Goal: Communication & Community: Answer question/provide support

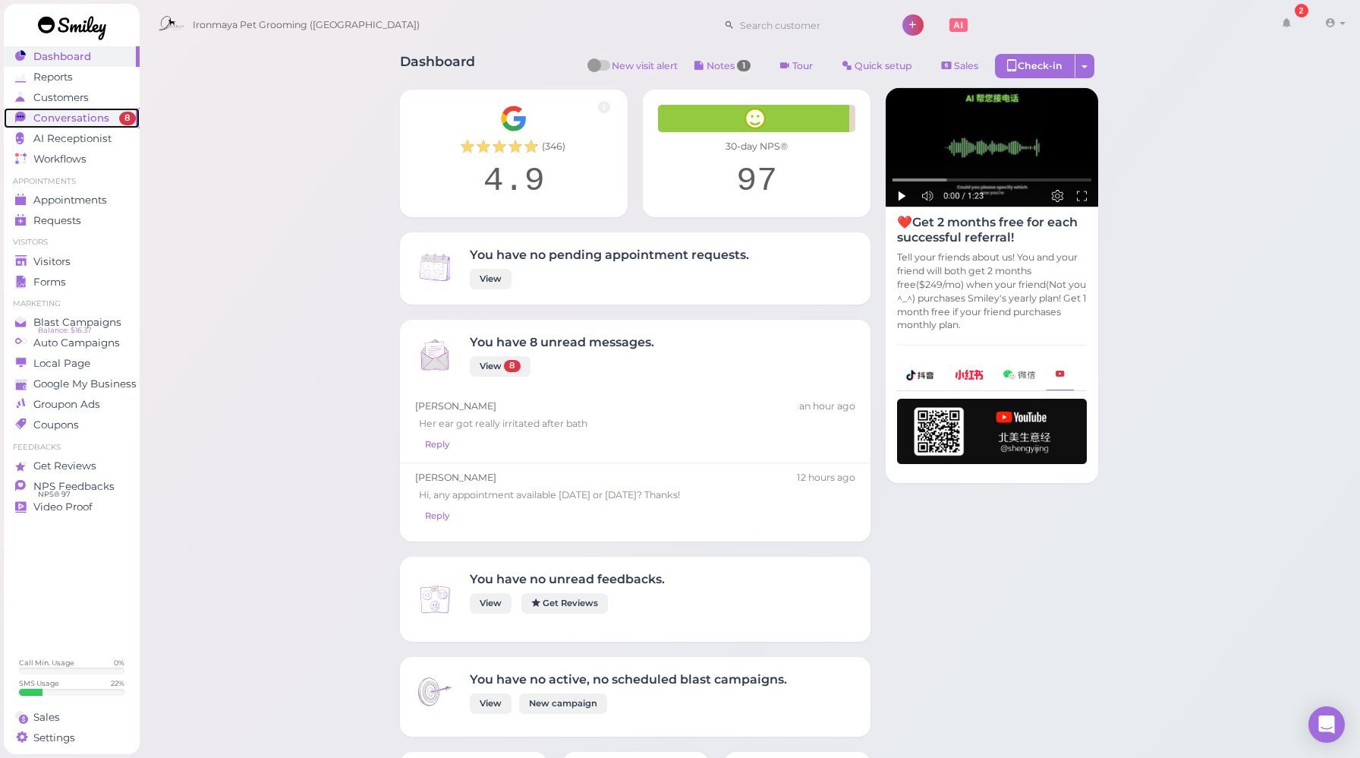
click at [57, 112] on span "Conversations" at bounding box center [71, 118] width 76 height 13
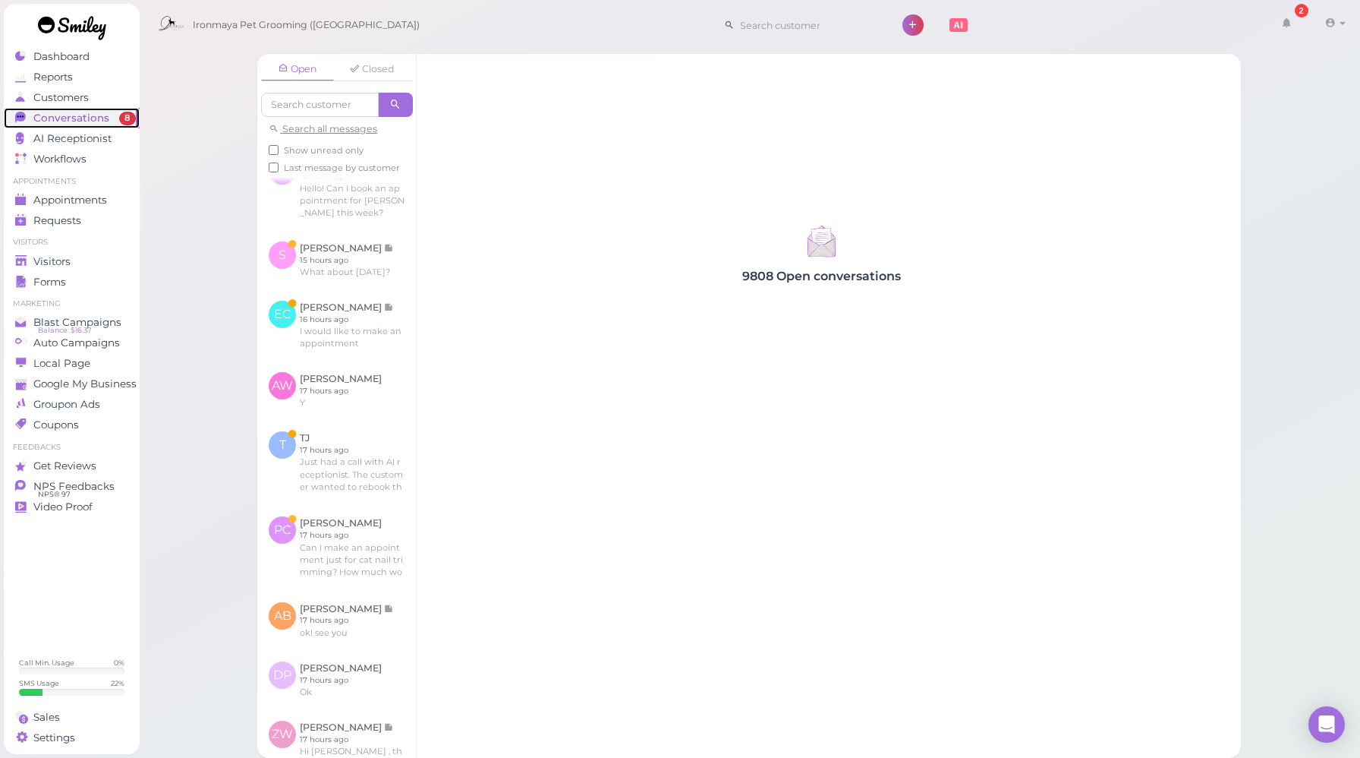
scroll to position [1003, 0]
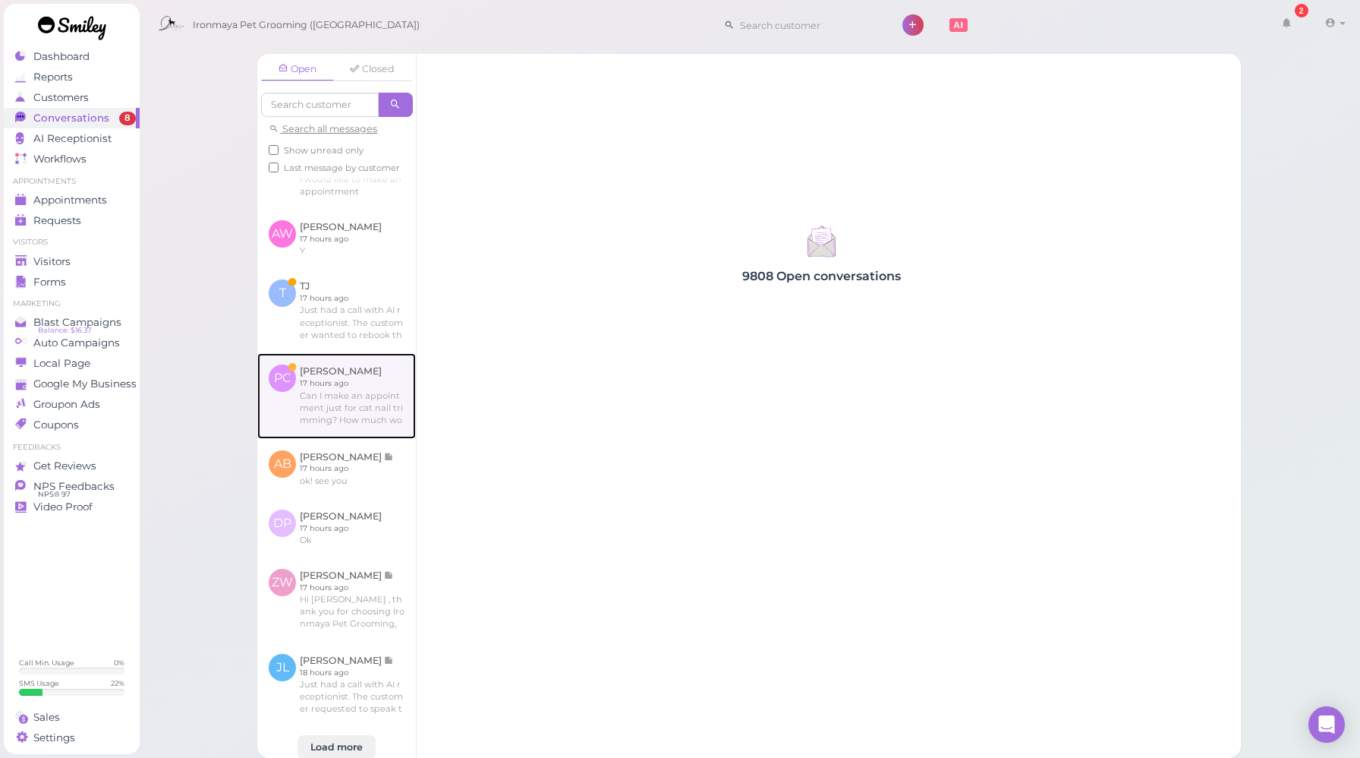
click at [329, 408] on link at bounding box center [336, 395] width 159 height 85
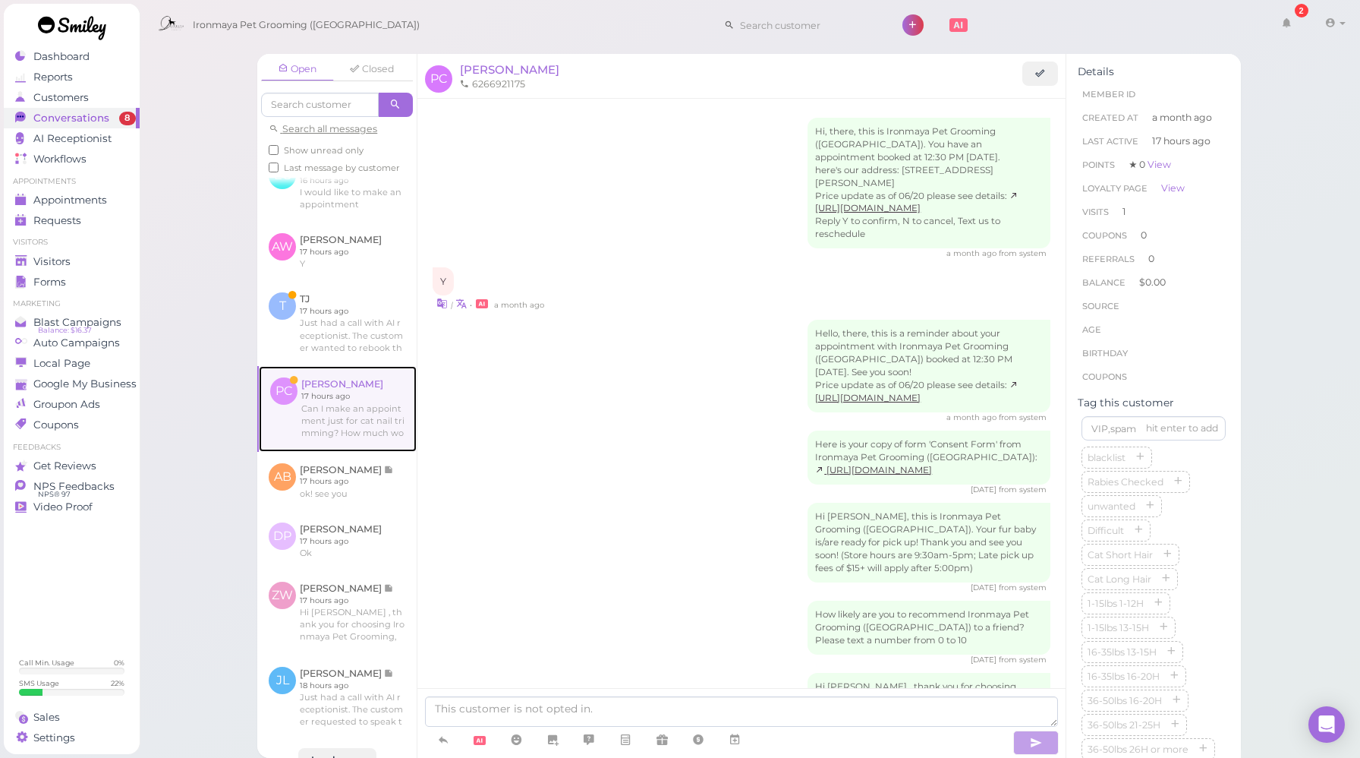
scroll to position [425, 0]
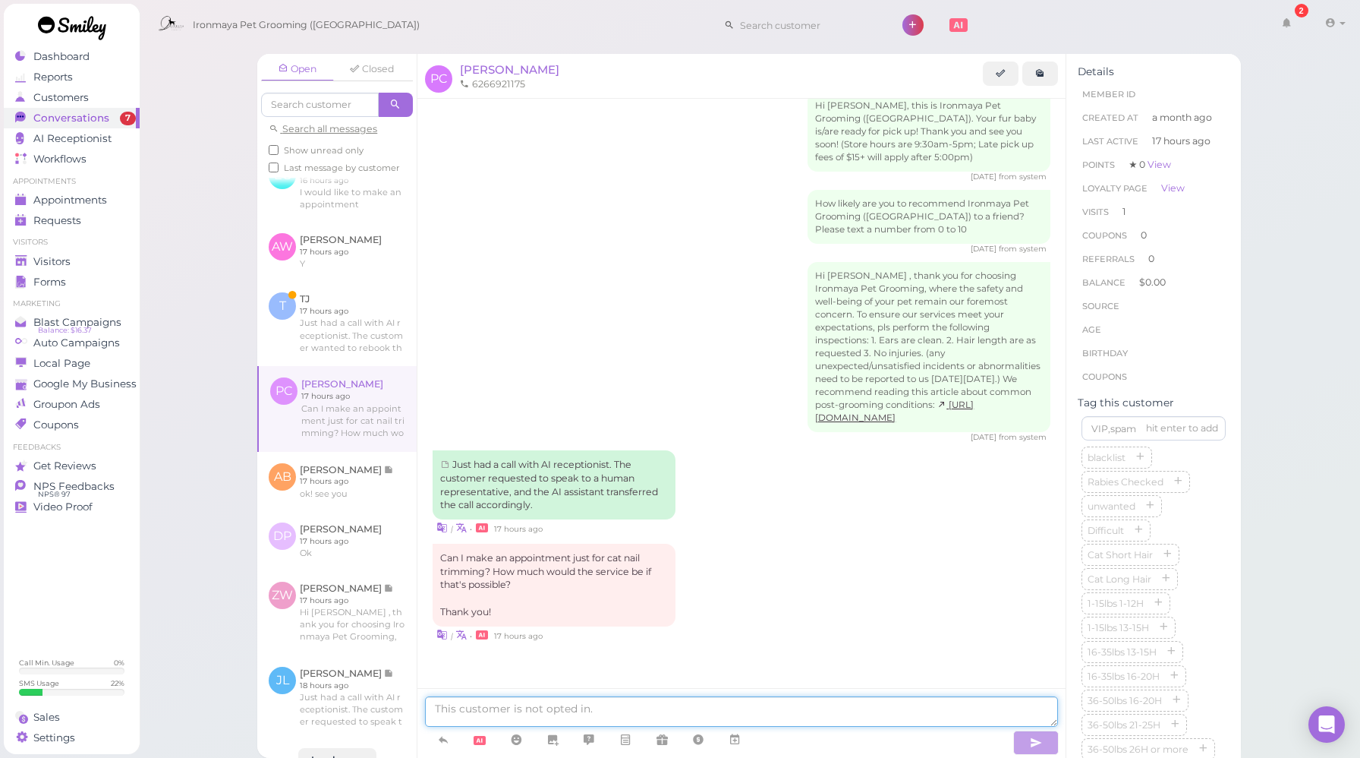
click at [469, 709] on textarea at bounding box center [741, 711] width 633 height 30
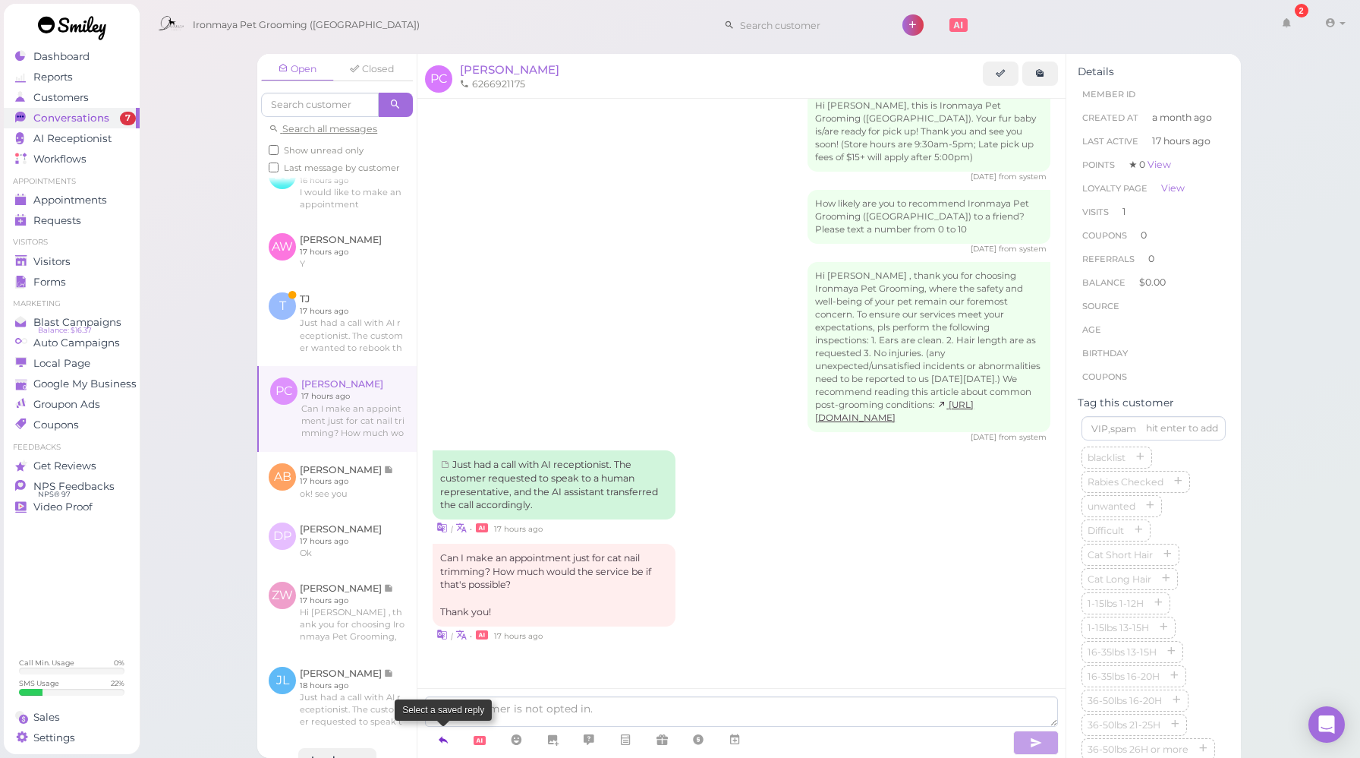
click at [445, 741] on icon at bounding box center [443, 739] width 12 height 15
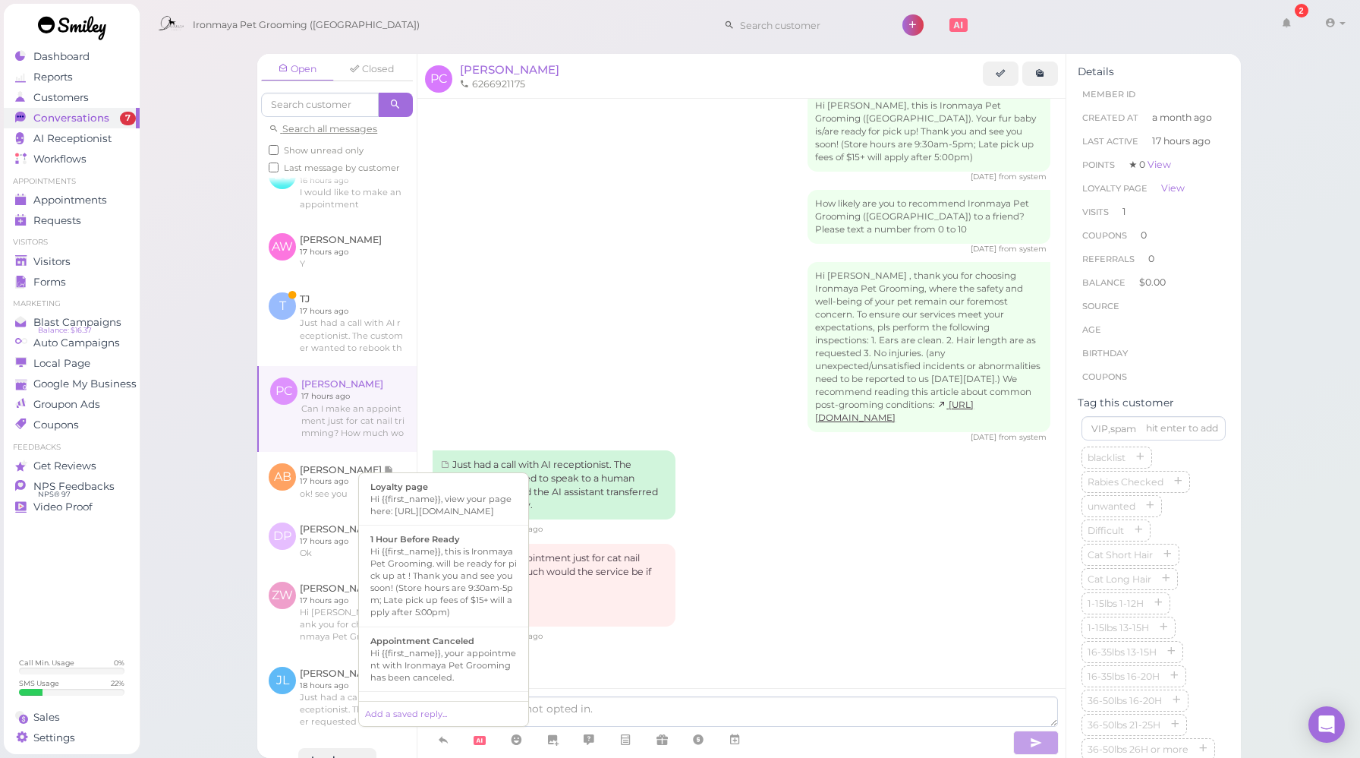
click at [914, 574] on div "Can I make an appointment just for cat nail trimming? How much would the servic…" at bounding box center [742, 592] width 618 height 99
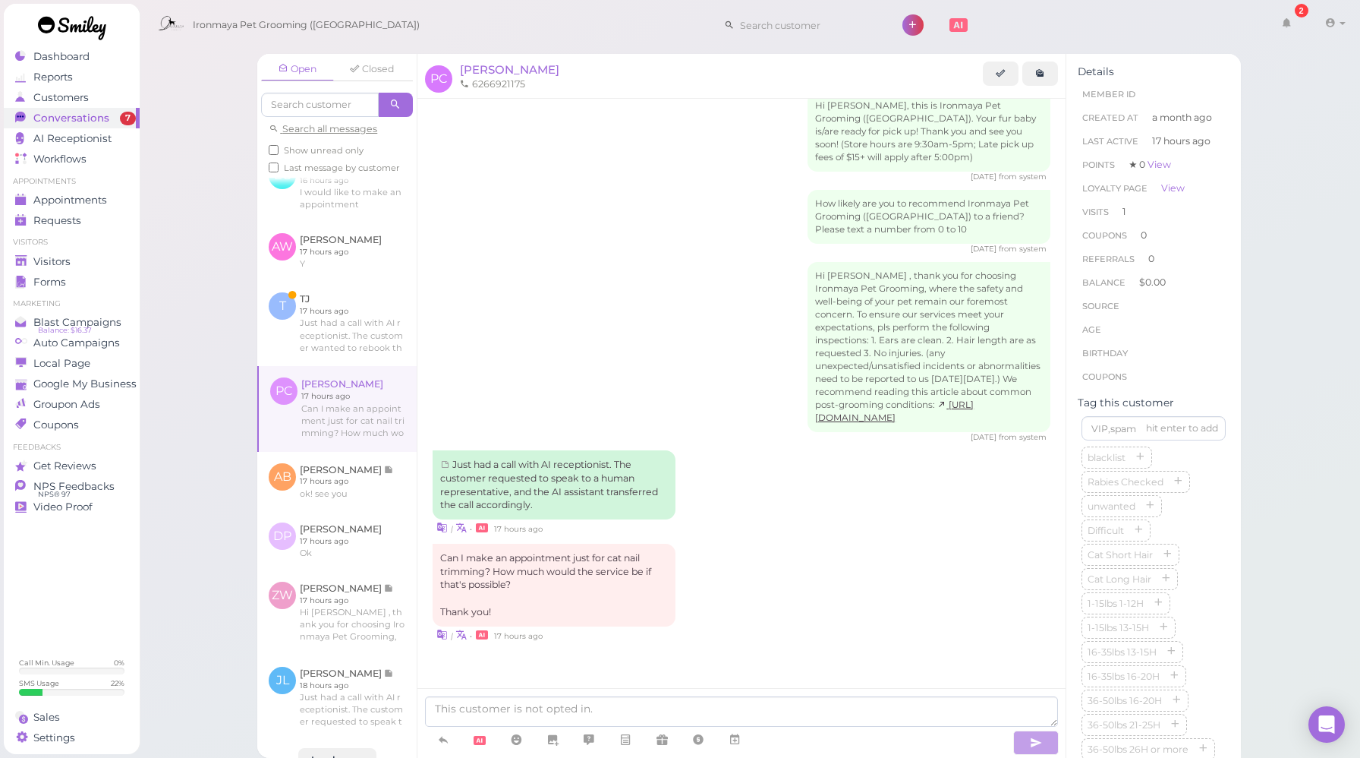
scroll to position [424, 0]
click at [605, 707] on textarea at bounding box center [741, 711] width 633 height 30
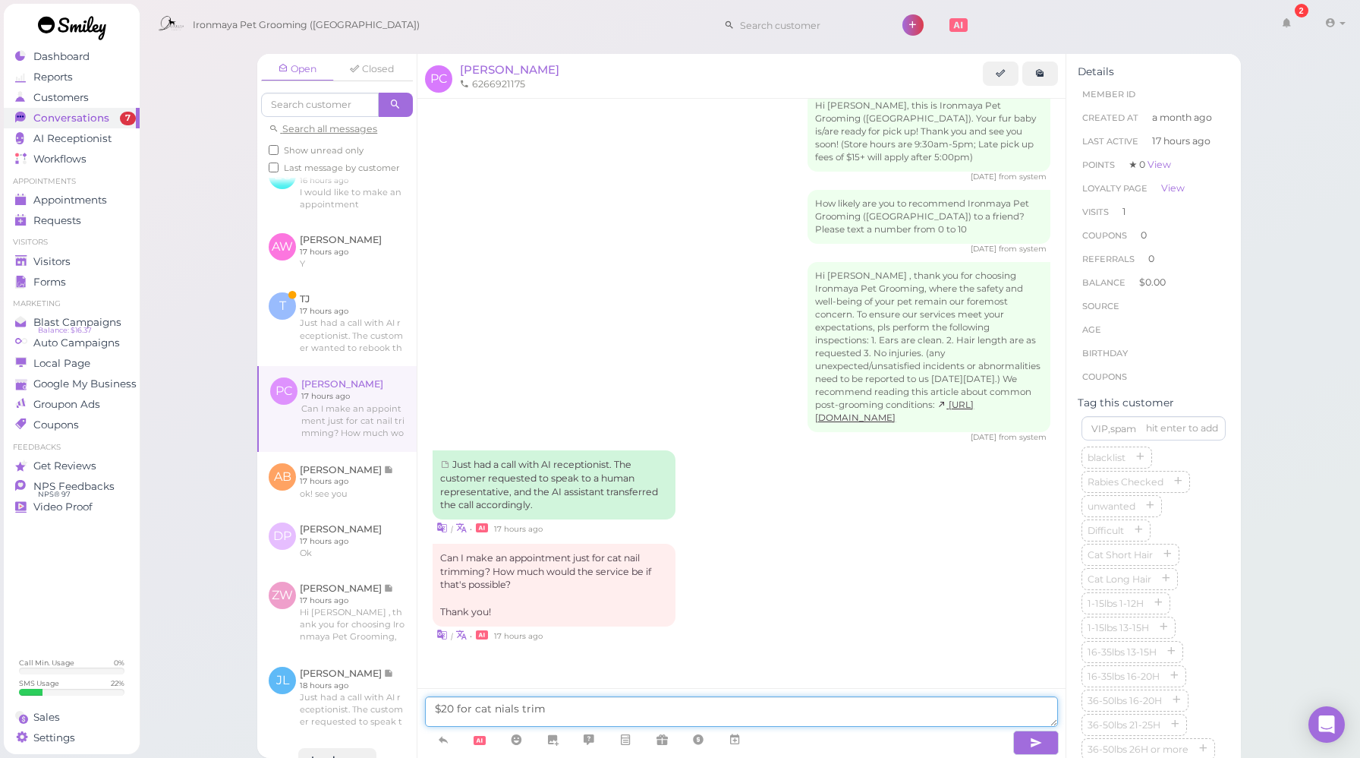
click at [511, 709] on textarea "$20 for cat nials trim" at bounding box center [741, 711] width 633 height 30
click at [556, 715] on textarea "$20 for cat nails trim" at bounding box center [741, 711] width 633 height 30
type textarea "$20 for cat nails trim, and we take walk-ins for cat nails trim so just come an…"
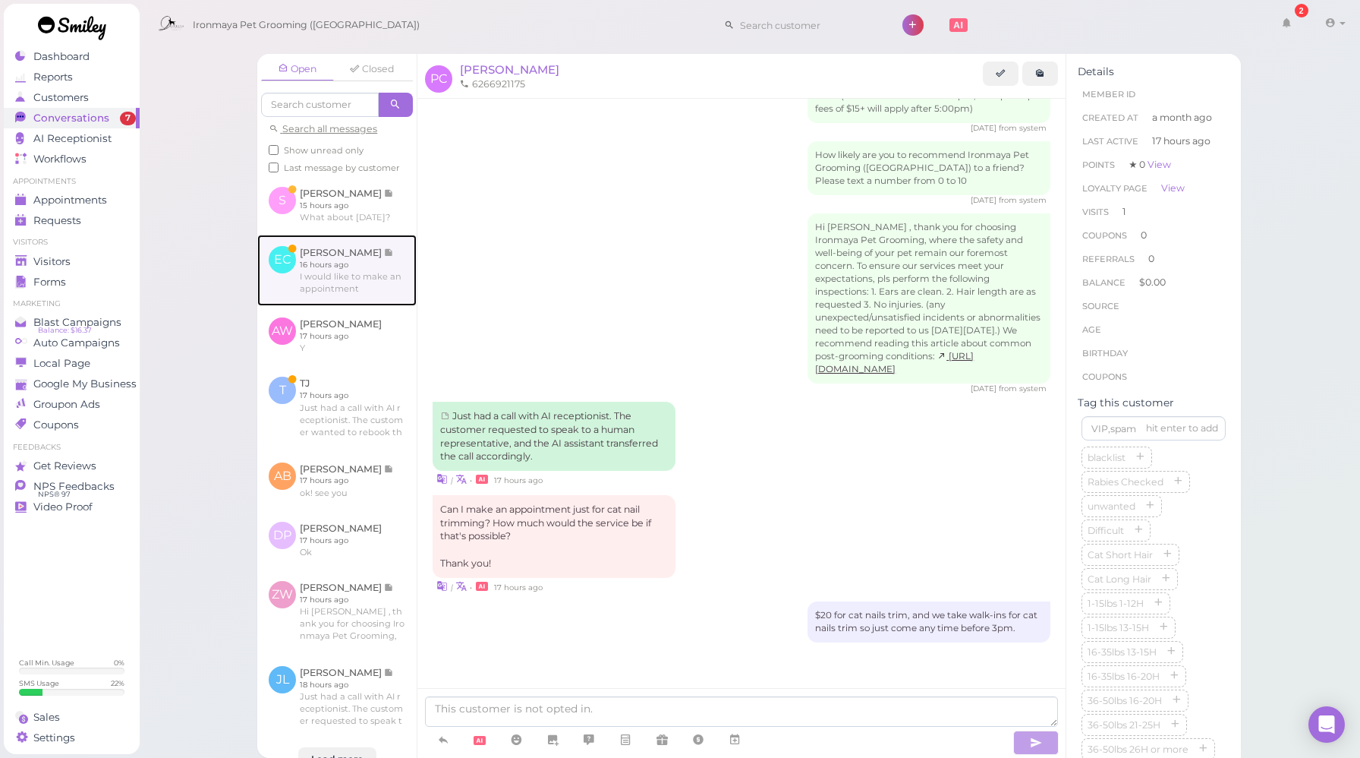
click at [348, 283] on link at bounding box center [336, 270] width 159 height 71
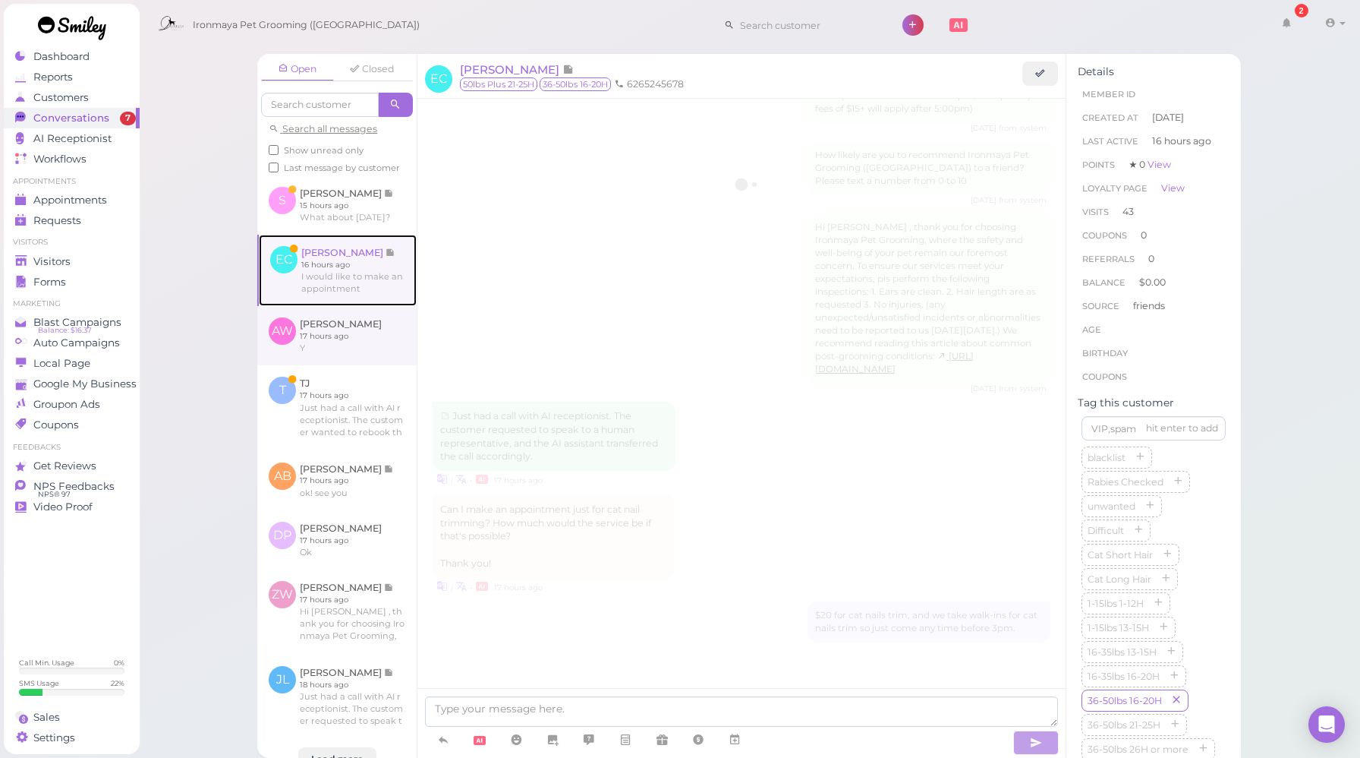
scroll to position [2576, 0]
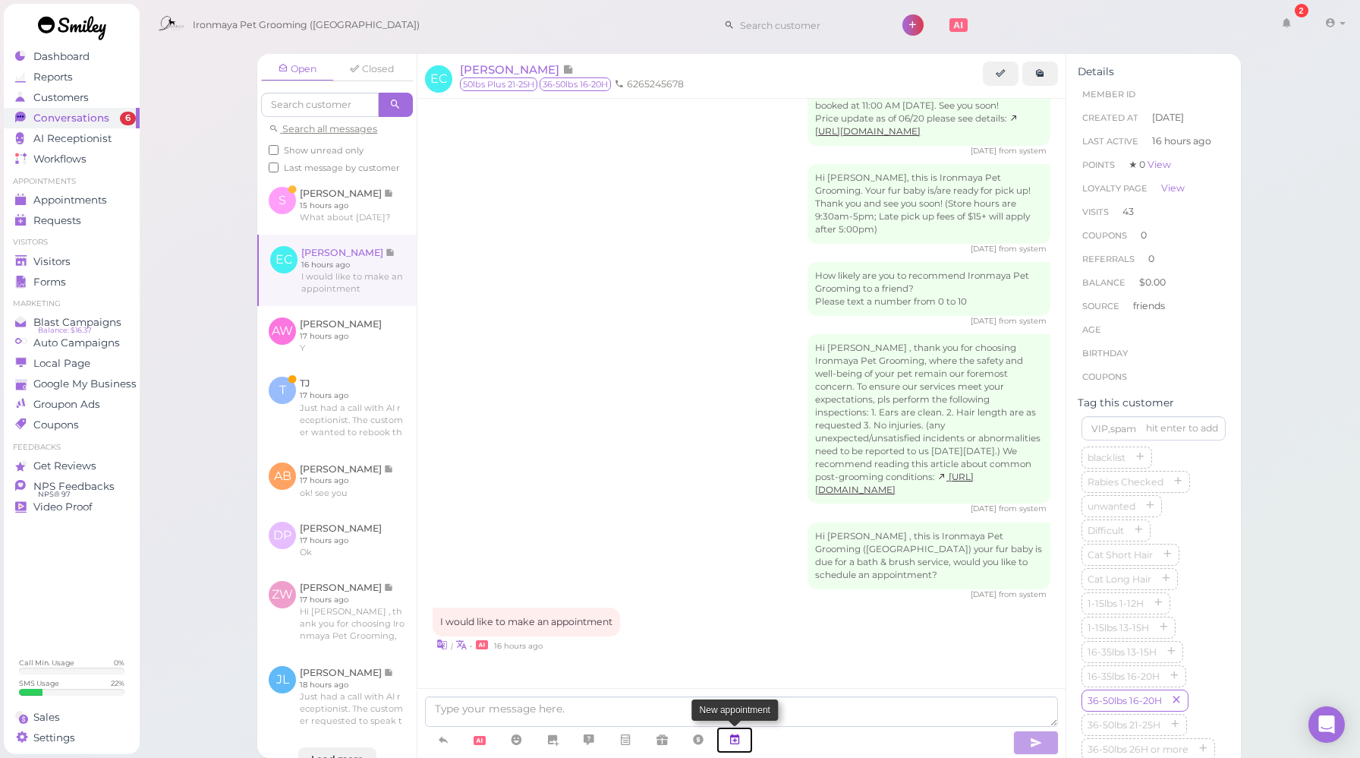
click at [740, 742] on icon at bounding box center [735, 739] width 12 height 15
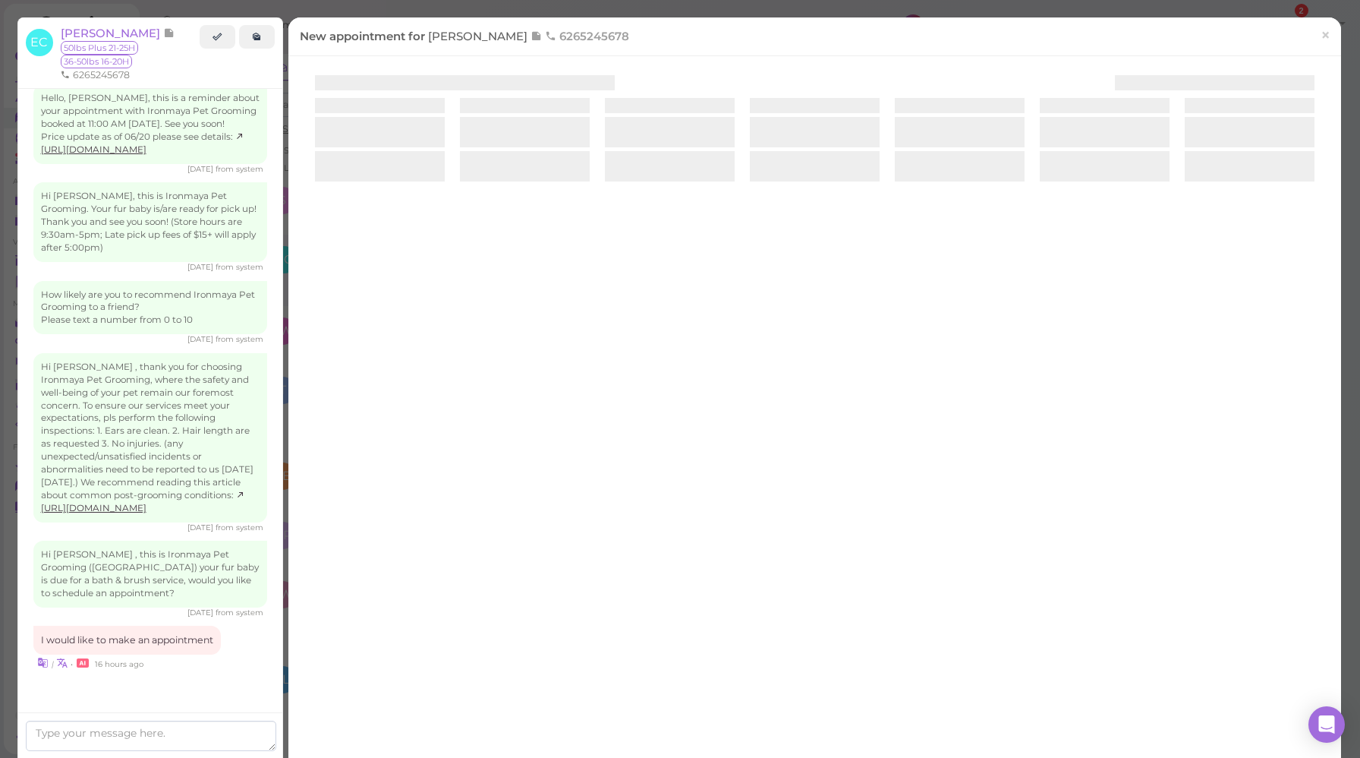
scroll to position [2605, 0]
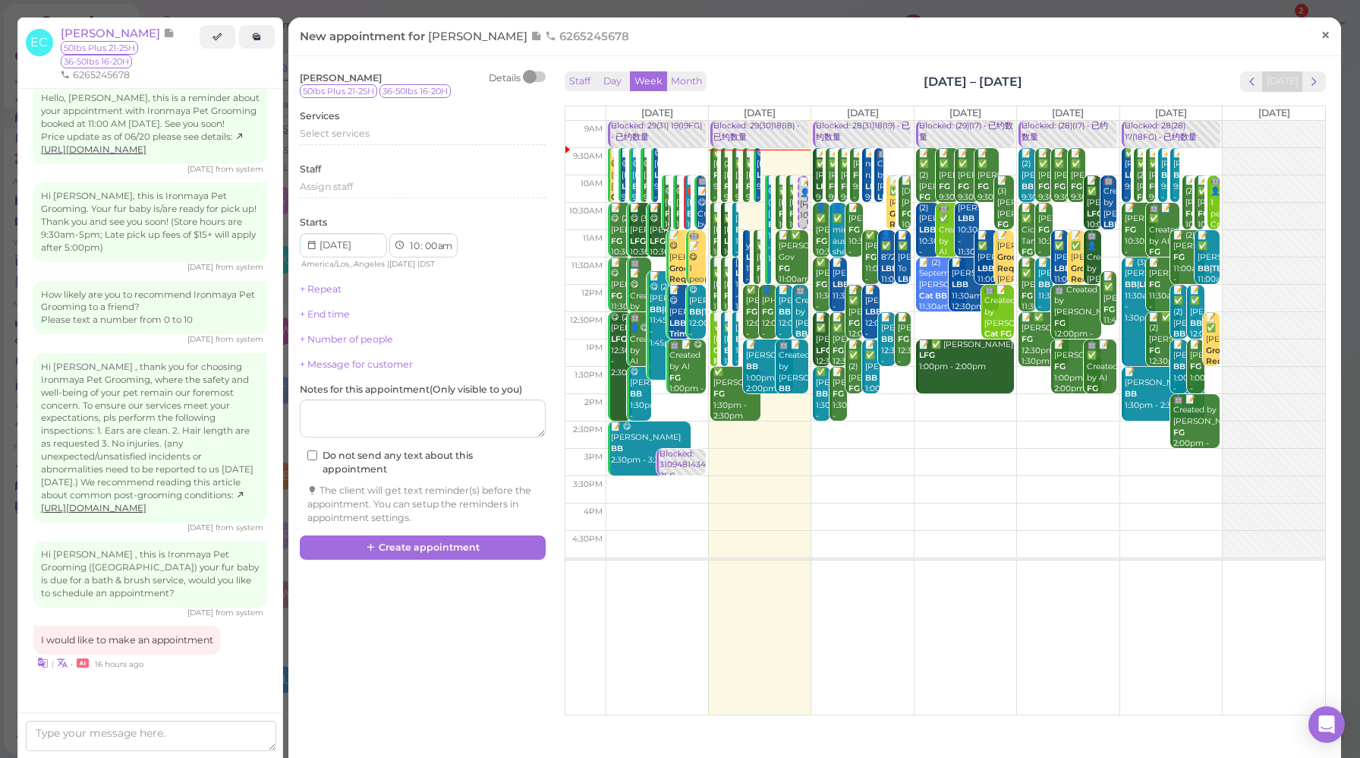
click at [1329, 36] on span "×" at bounding box center [1326, 34] width 10 height 21
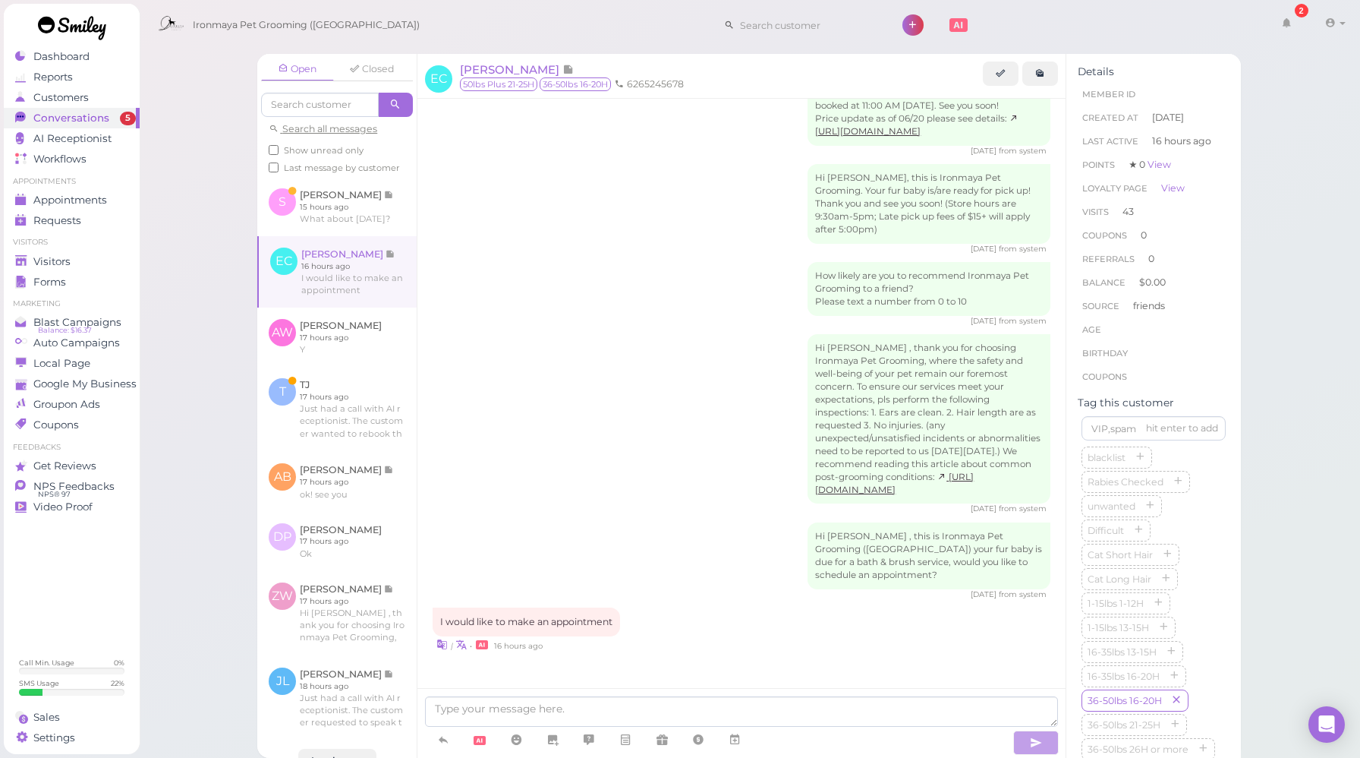
scroll to position [993, 0]
click at [473, 76] on span "[PERSON_NAME]" at bounding box center [511, 69] width 102 height 14
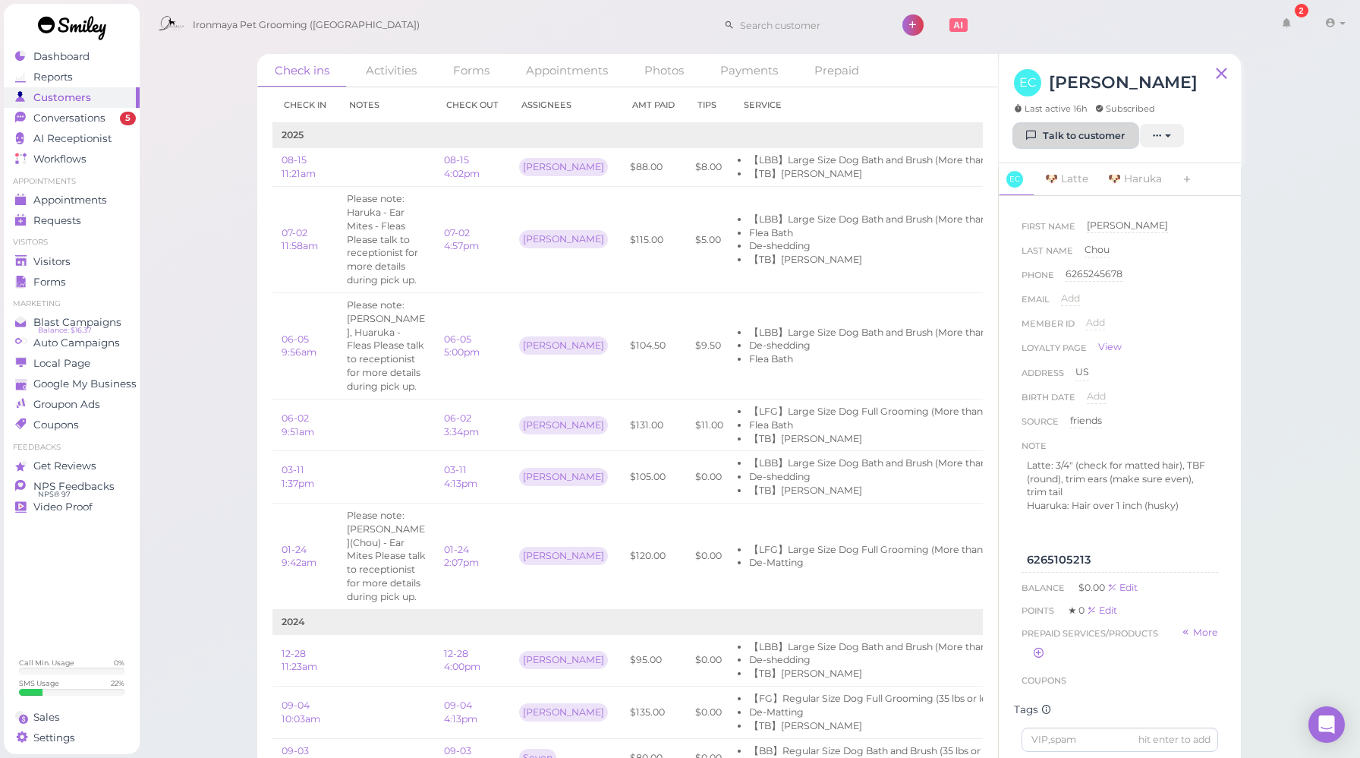
click at [1047, 140] on link "Talk to customer" at bounding box center [1076, 136] width 124 height 24
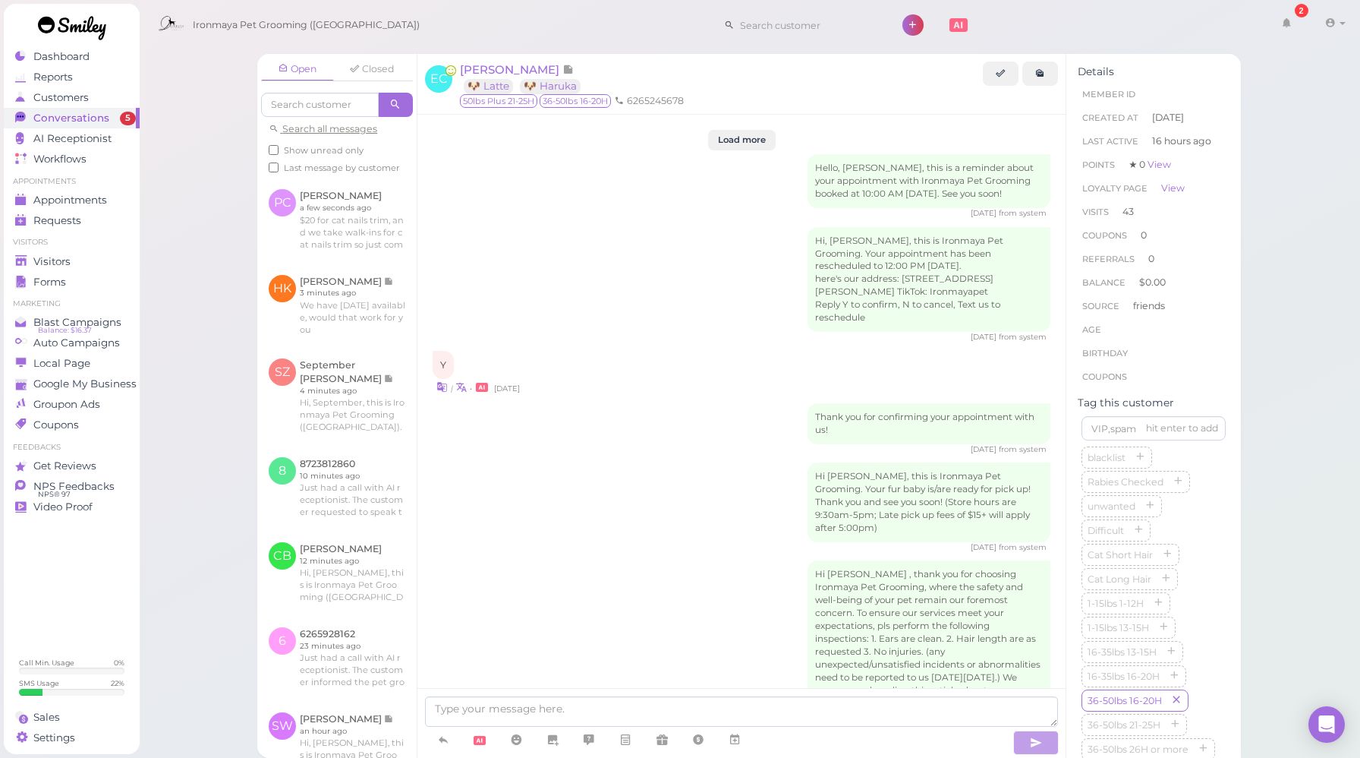
scroll to position [2576, 0]
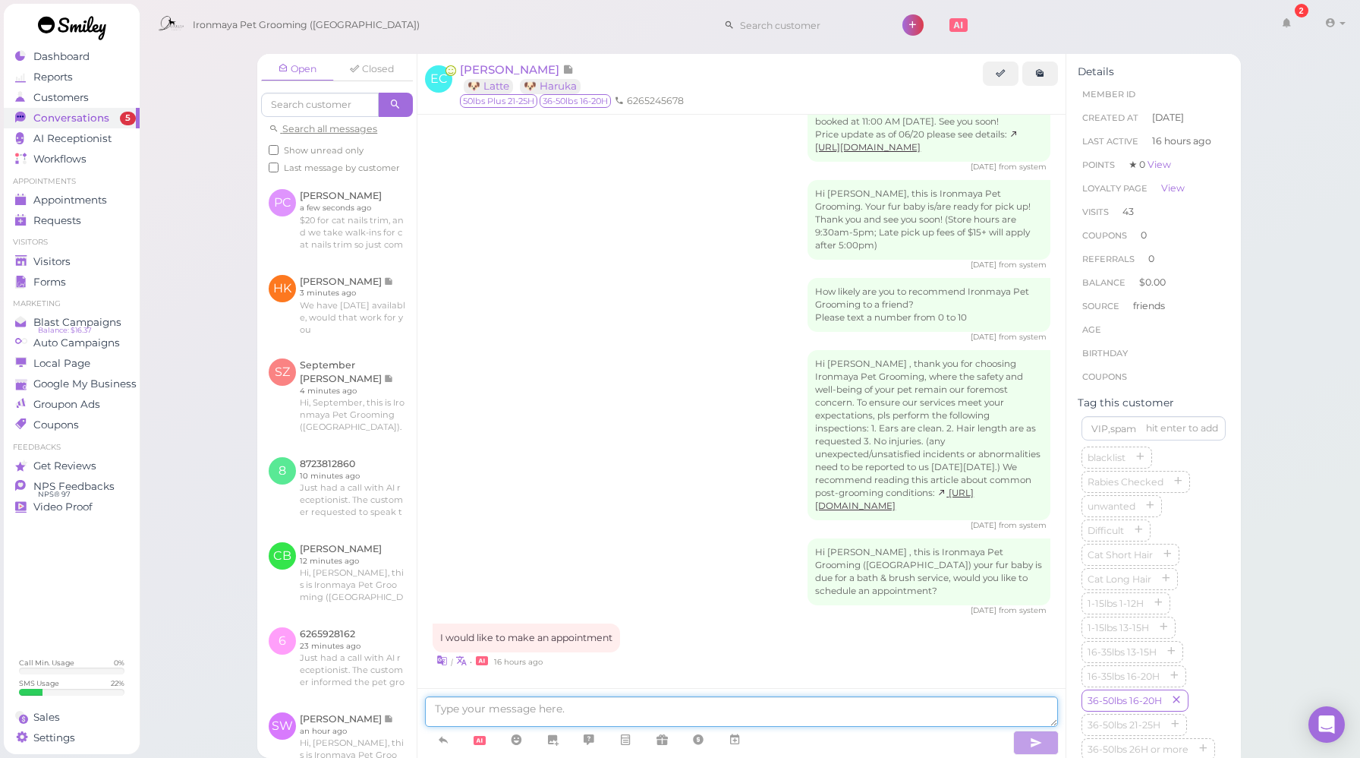
click at [592, 710] on textarea at bounding box center [741, 711] width 633 height 30
type textarea "full grooming or bath &brush?"
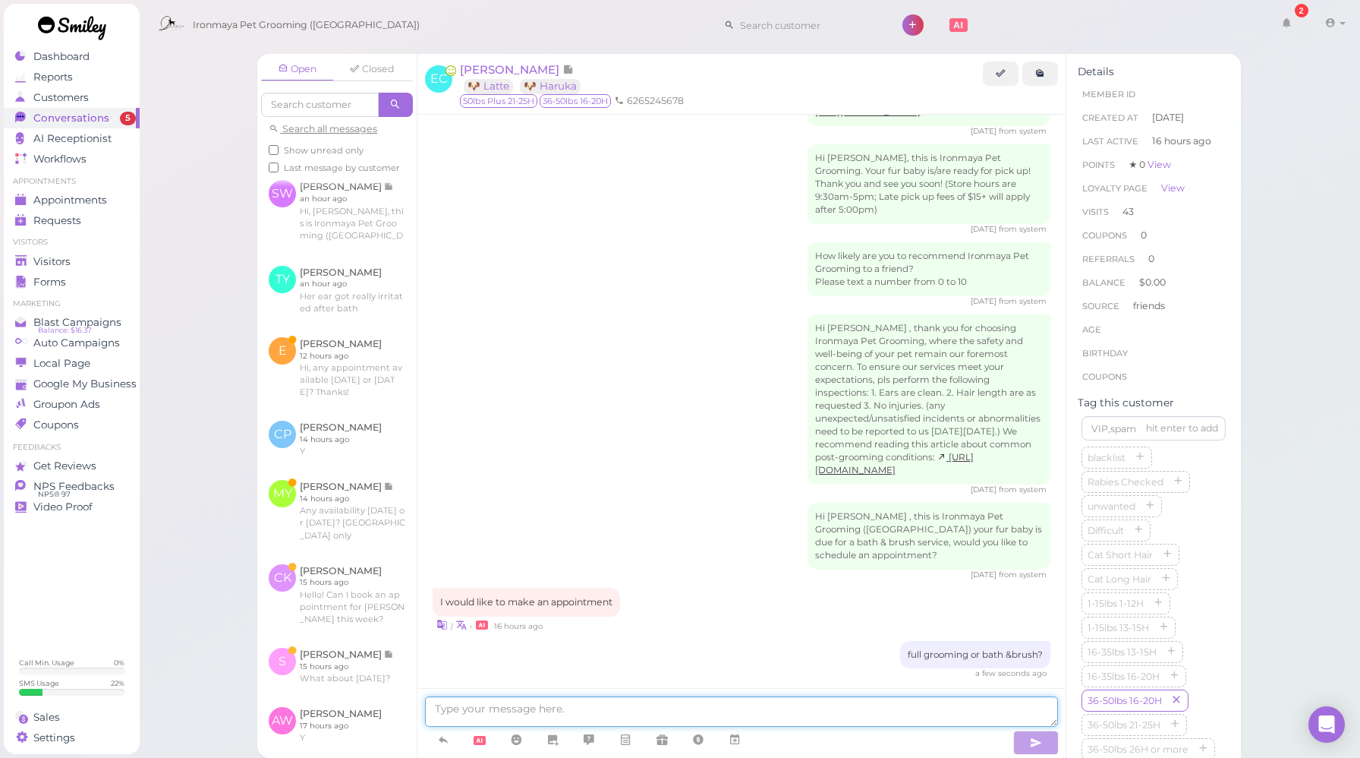
scroll to position [609, 0]
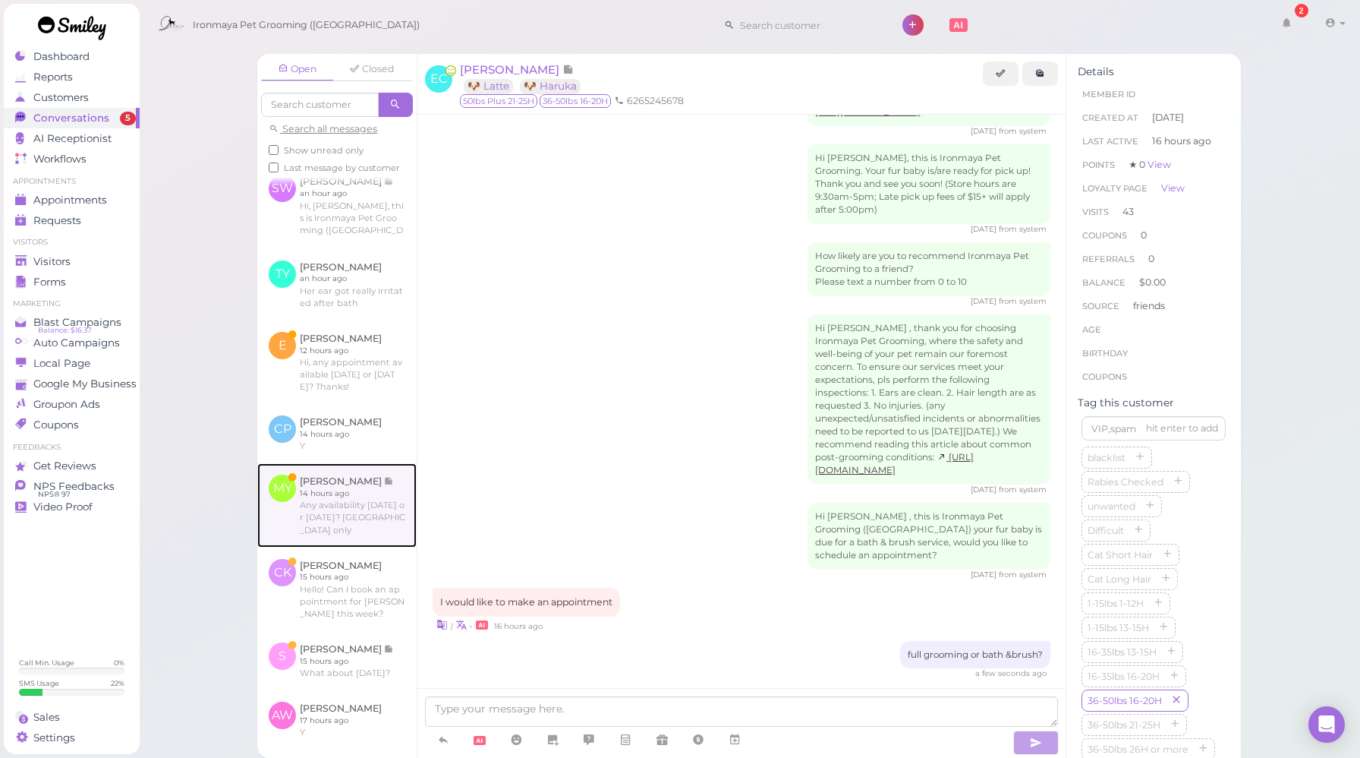
click at [351, 508] on link at bounding box center [336, 504] width 159 height 83
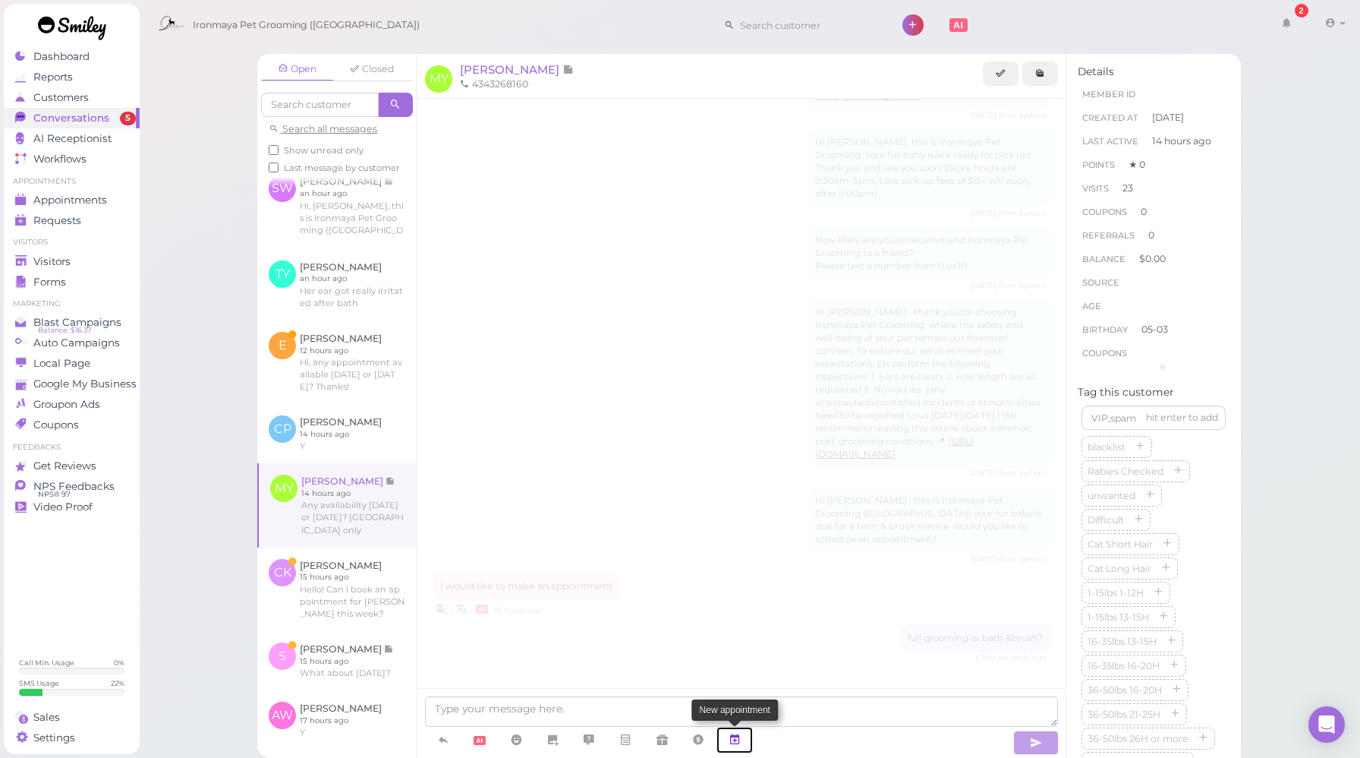
click at [734, 738] on icon at bounding box center [735, 739] width 12 height 15
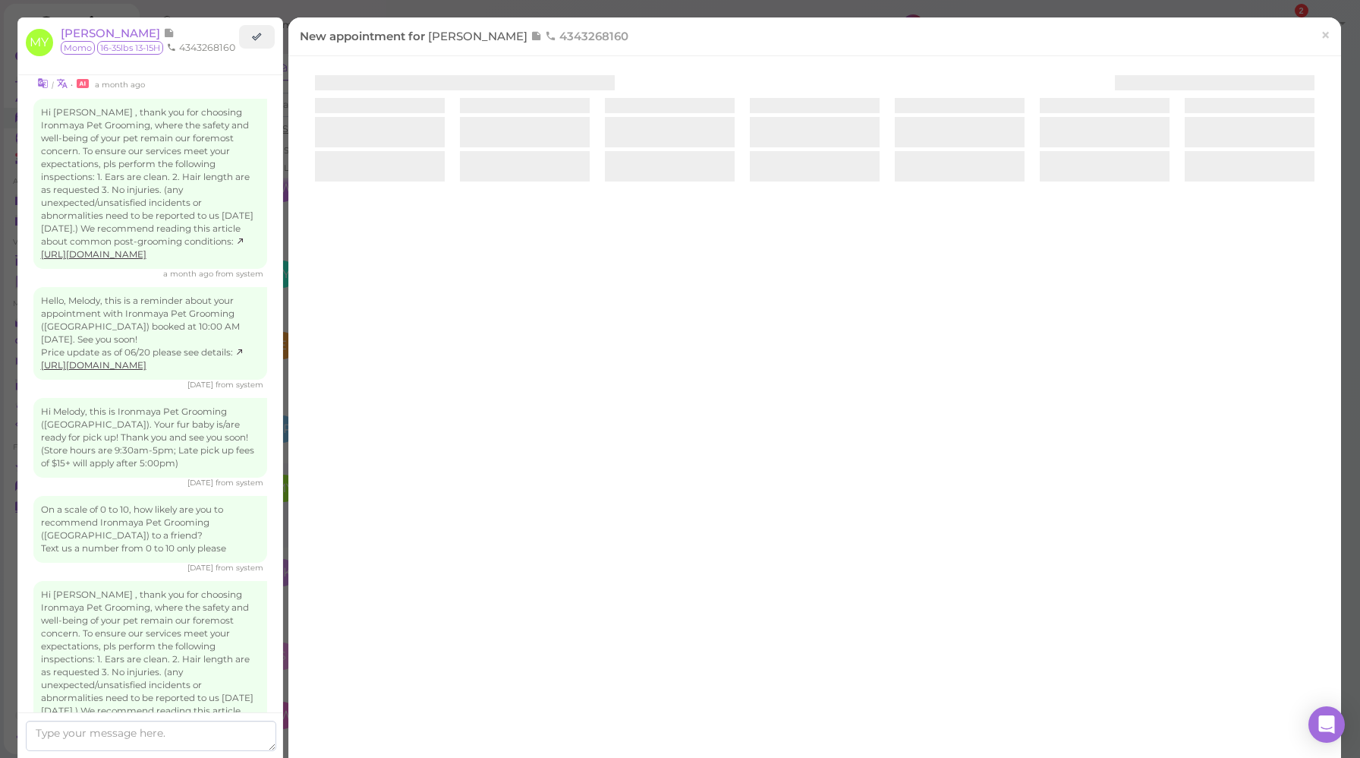
scroll to position [2838, 0]
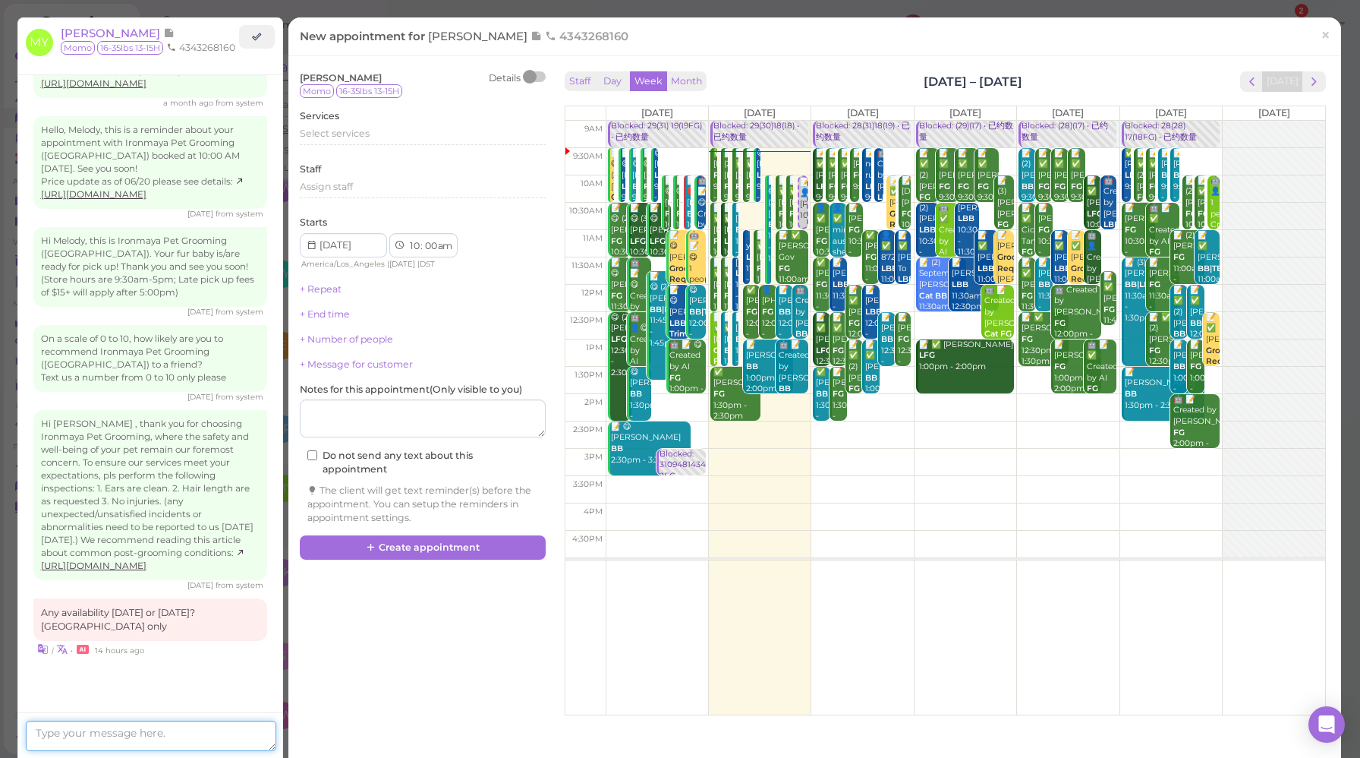
click at [203, 729] on textarea at bounding box center [151, 735] width 250 height 30
type textarea "Yes we are available [DATE]. How about 10:30am?"
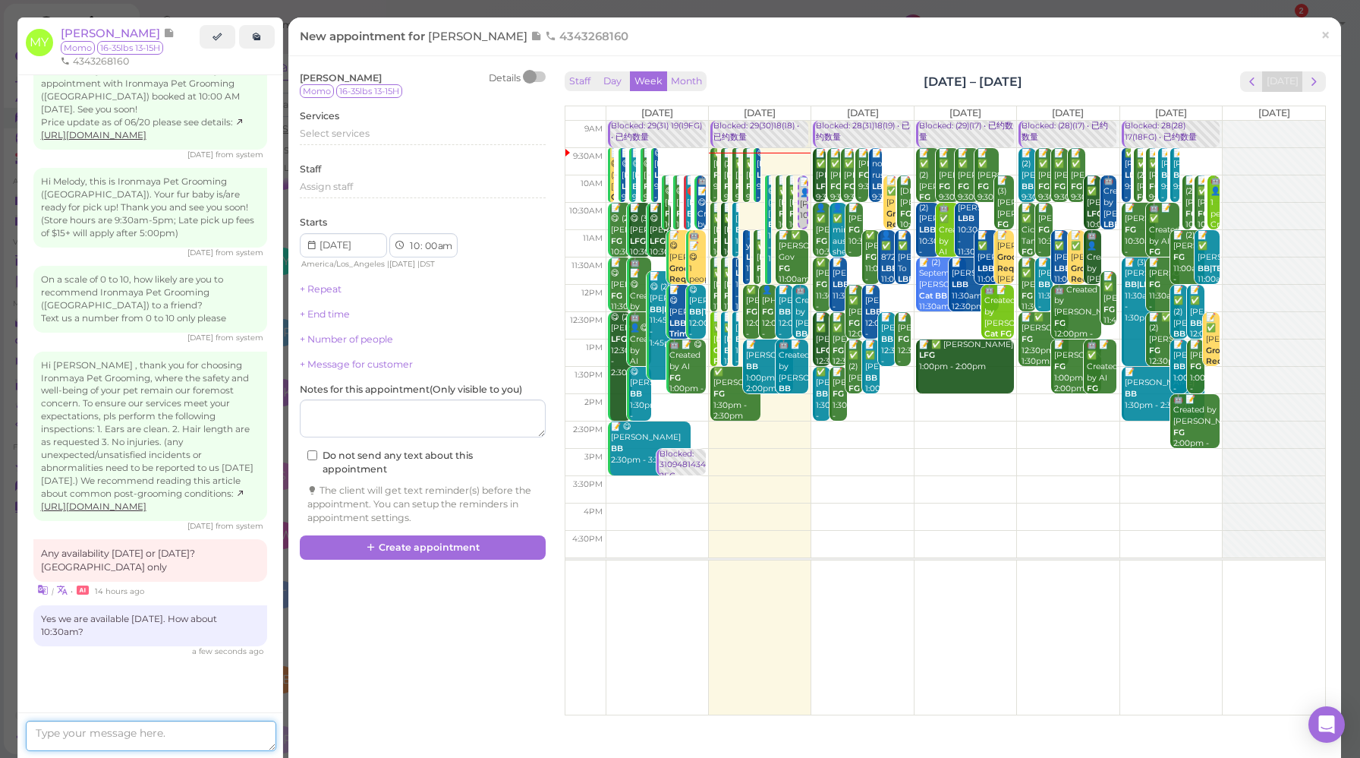
scroll to position [2977, 0]
click at [1322, 46] on link "×" at bounding box center [1326, 36] width 28 height 36
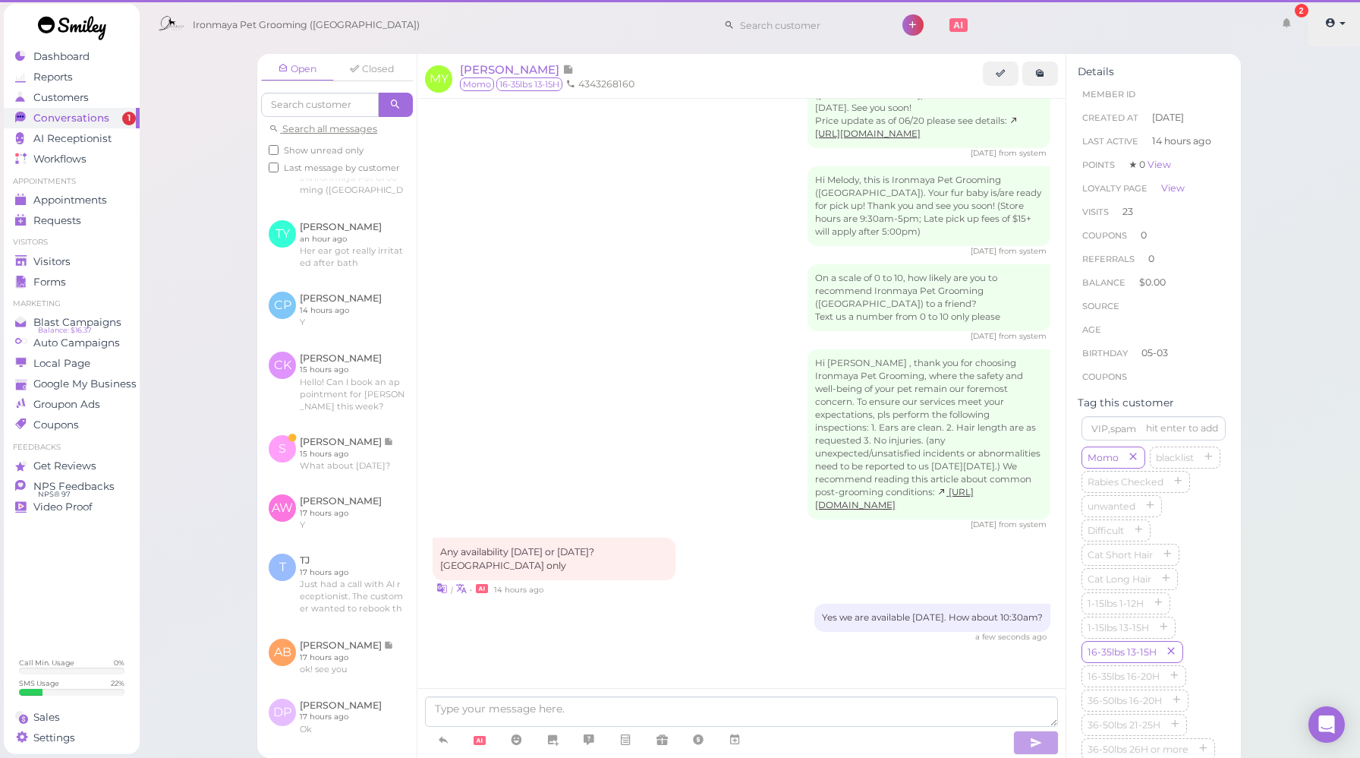
click at [1315, 39] on link at bounding box center [1336, 25] width 54 height 43
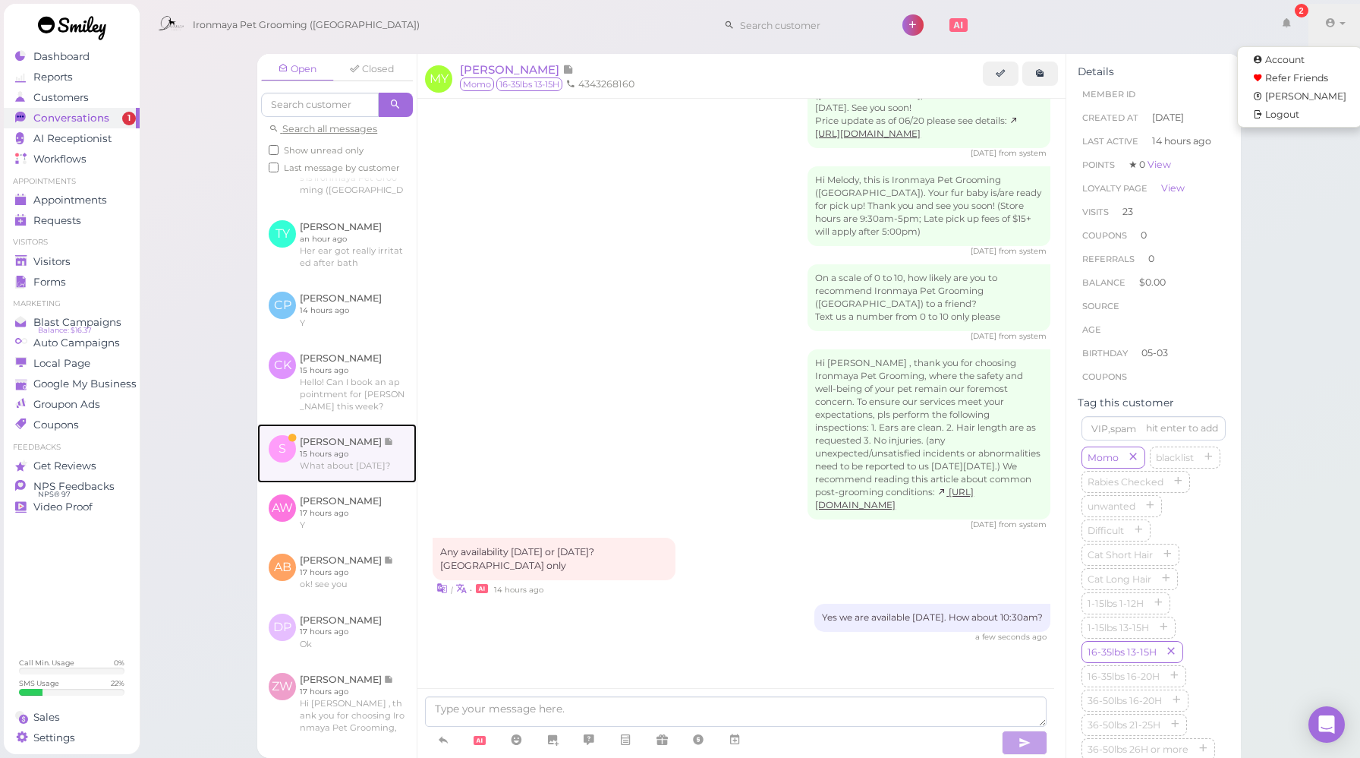
click at [361, 483] on link at bounding box center [336, 453] width 159 height 59
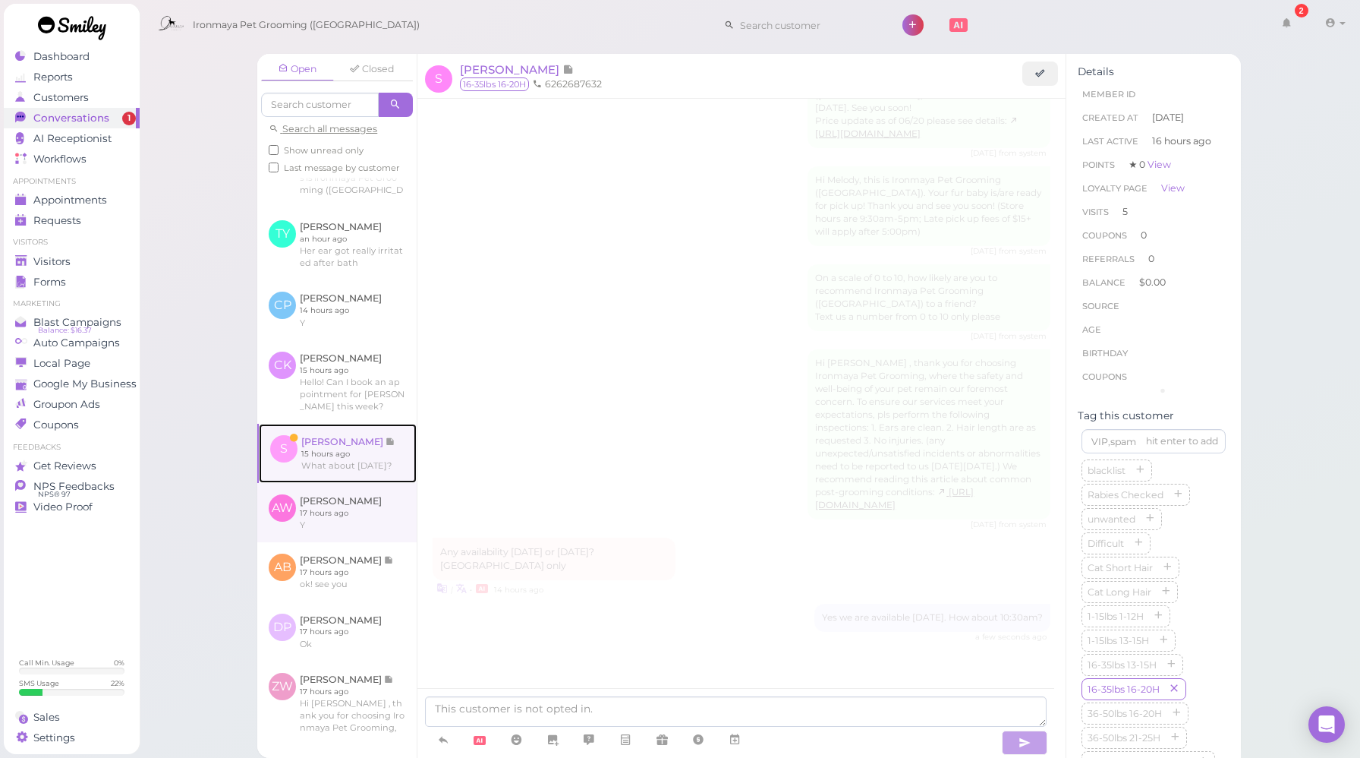
scroll to position [1920, 0]
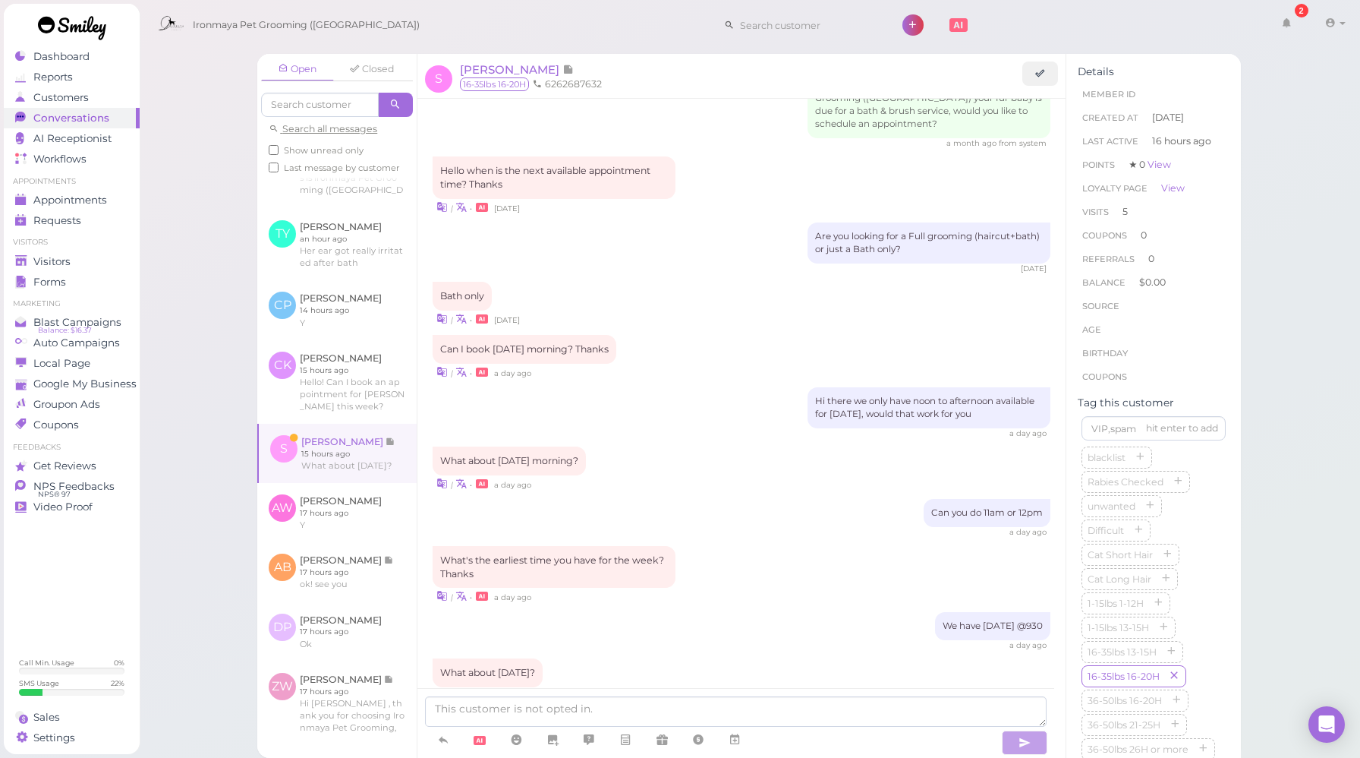
click at [612, 612] on div "We have [DATE] @930 a day ago" at bounding box center [742, 631] width 618 height 39
click at [622, 612] on div "We have [DATE] @930 a day ago" at bounding box center [742, 631] width 618 height 39
click at [502, 68] on span "[PERSON_NAME]" at bounding box center [511, 69] width 102 height 14
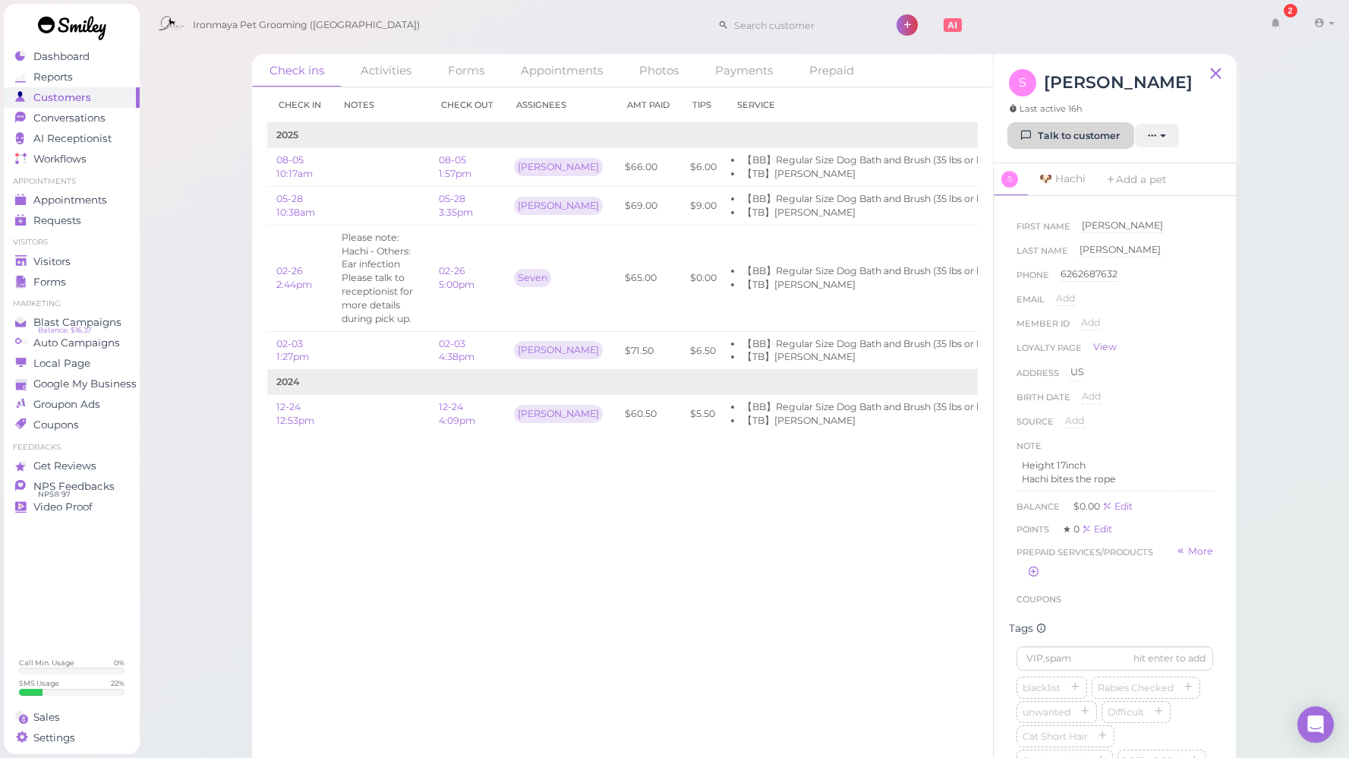
click at [1036, 133] on link "Talk to customer" at bounding box center [1071, 136] width 124 height 24
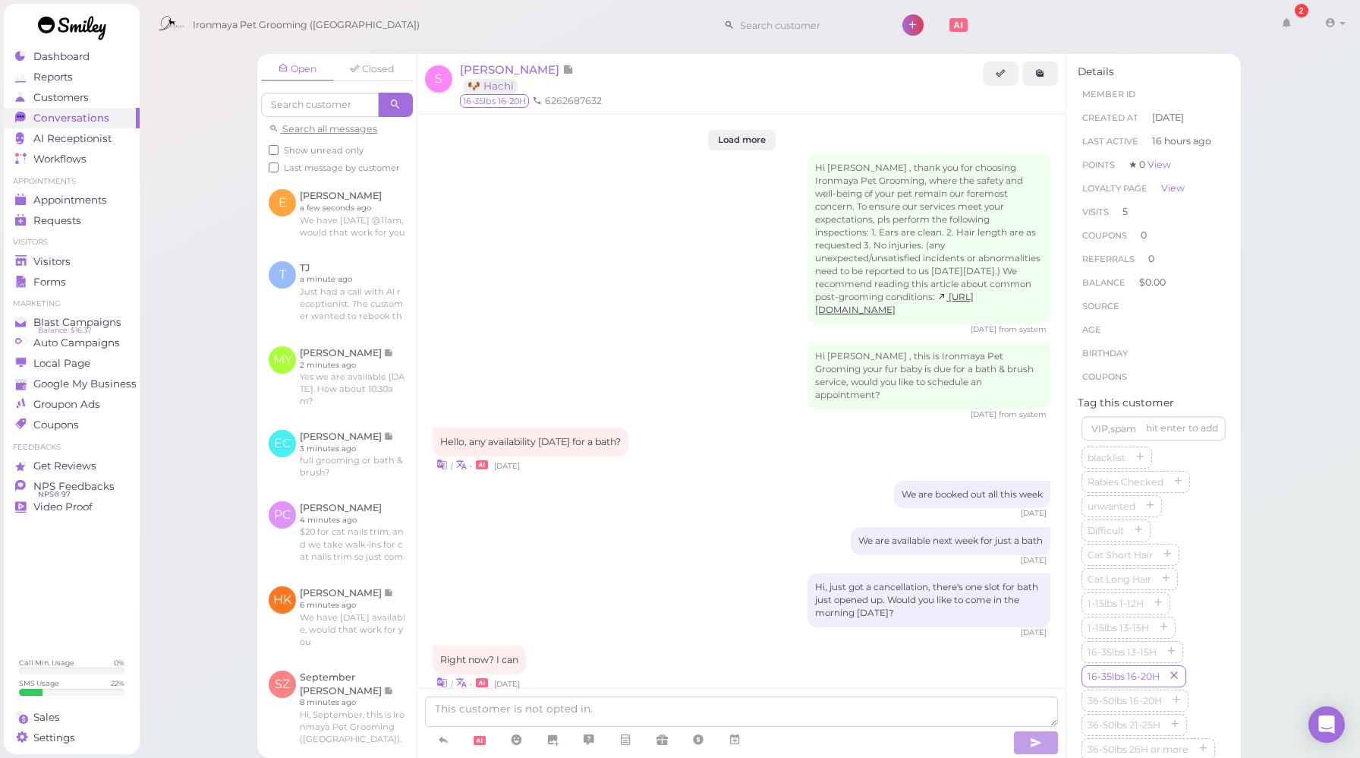
scroll to position [1920, 0]
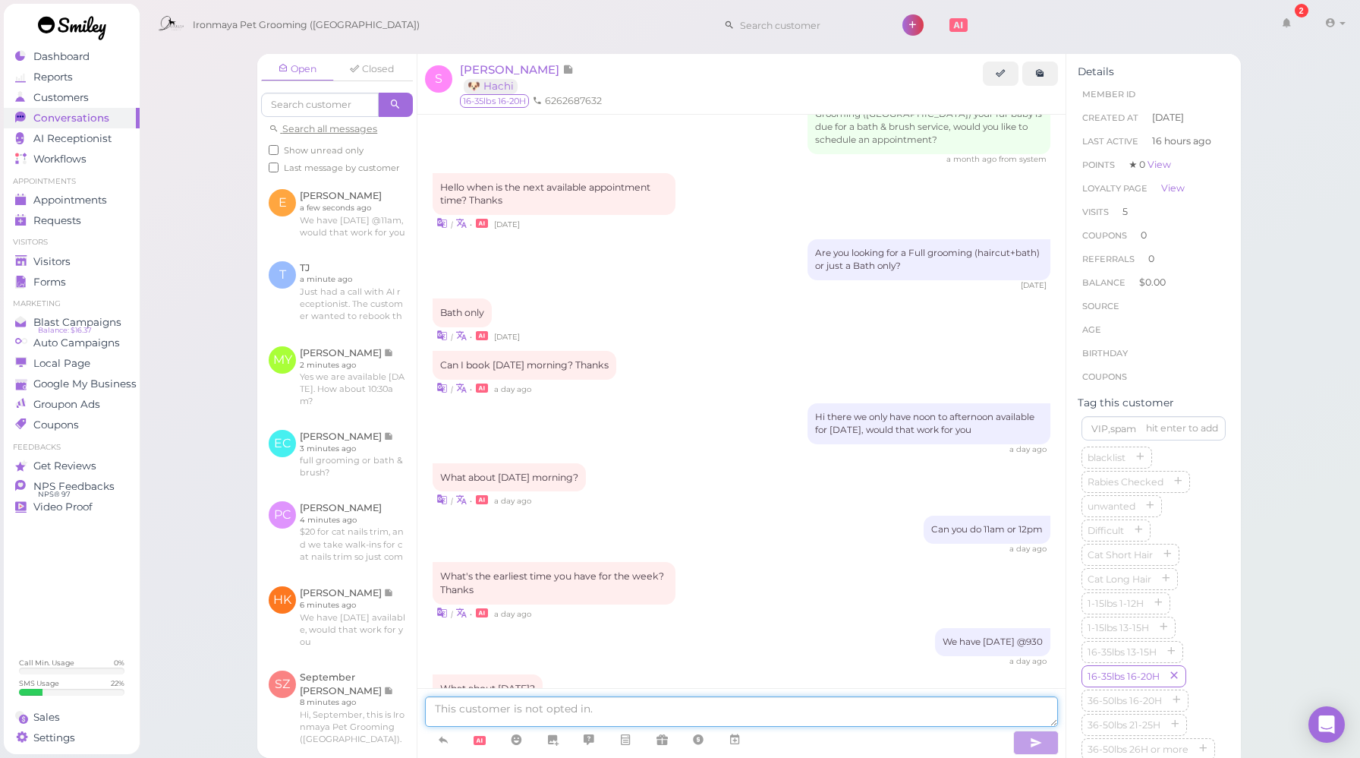
click at [570, 711] on textarea at bounding box center [741, 711] width 633 height 30
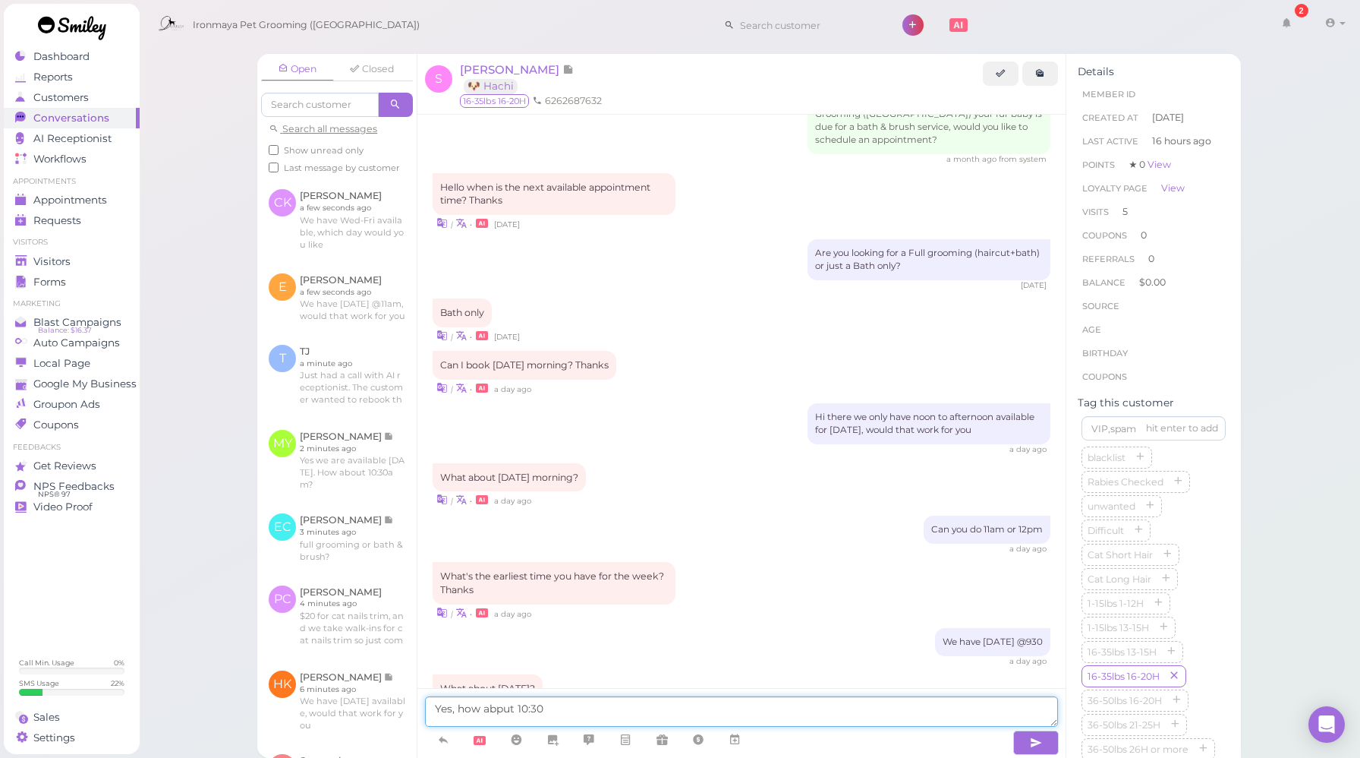
drag, startPoint x: 552, startPoint y: 712, endPoint x: 409, endPoint y: 709, distance: 142.7
click at [409, 709] on div "Open Closed Search all messages Show unread only Last message by customer CK [P…" at bounding box center [749, 406] width 984 height 704
click at [547, 726] on textarea "Yes, how abput 10:30" at bounding box center [741, 711] width 633 height 30
click at [503, 708] on textarea "Yes, how abput 10:30" at bounding box center [741, 711] width 633 height 30
click at [554, 710] on textarea "Yes, how about 10:30" at bounding box center [741, 711] width 633 height 30
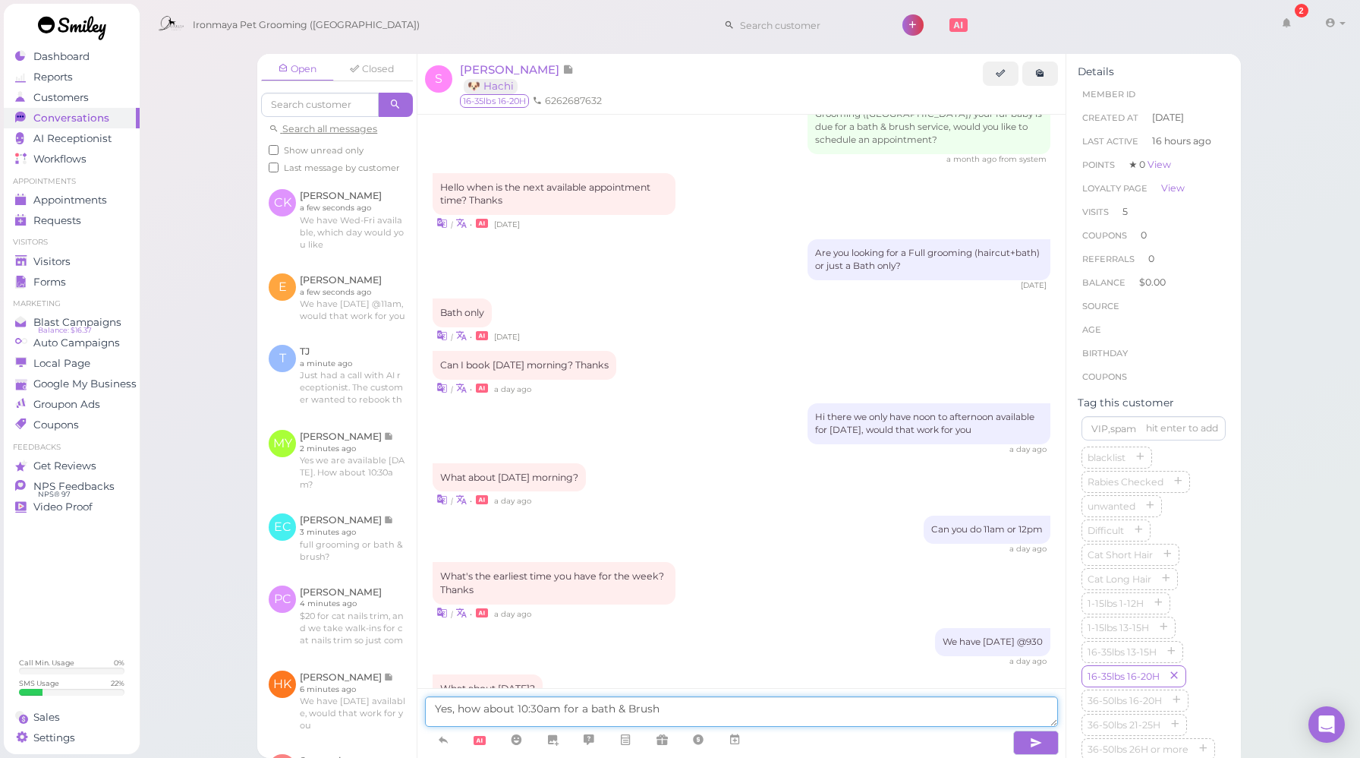
click at [593, 706] on textarea "Yes, how about 10:30am for a bath & Brush" at bounding box center [741, 711] width 633 height 30
click at [795, 712] on textarea "Yes, how about 10:30am for a Bath & Brush" at bounding box center [741, 711] width 633 height 30
type textarea "Yes, how about 10:30am for a Bath & Brush?"
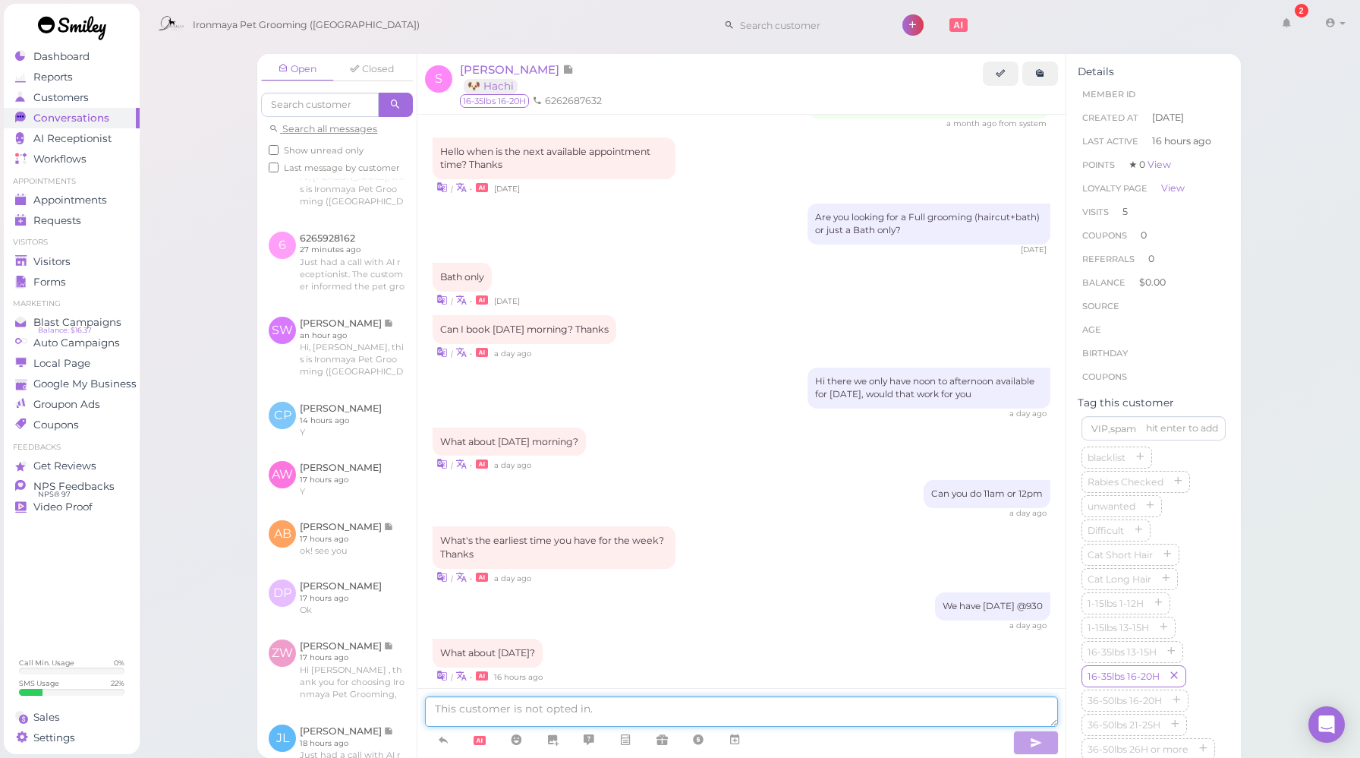
scroll to position [1006, 0]
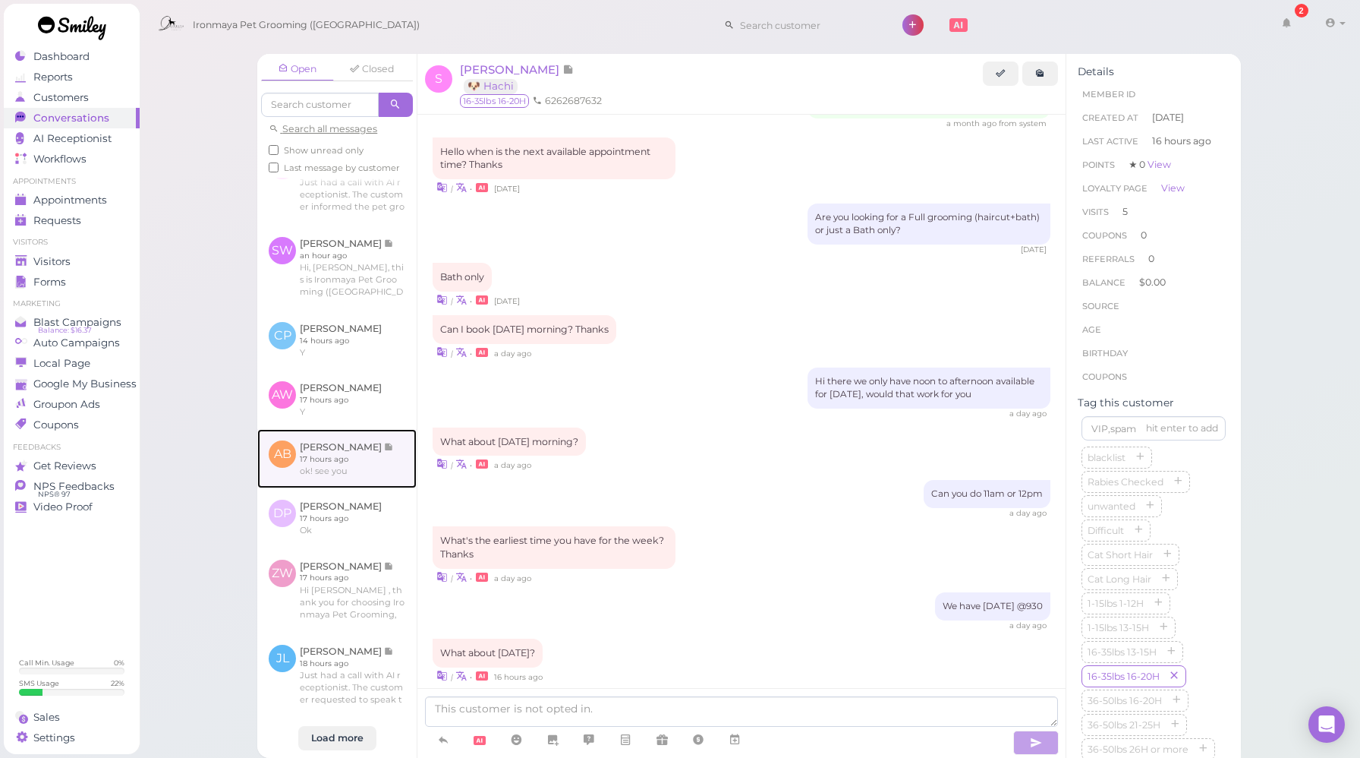
click at [370, 437] on link at bounding box center [336, 458] width 159 height 59
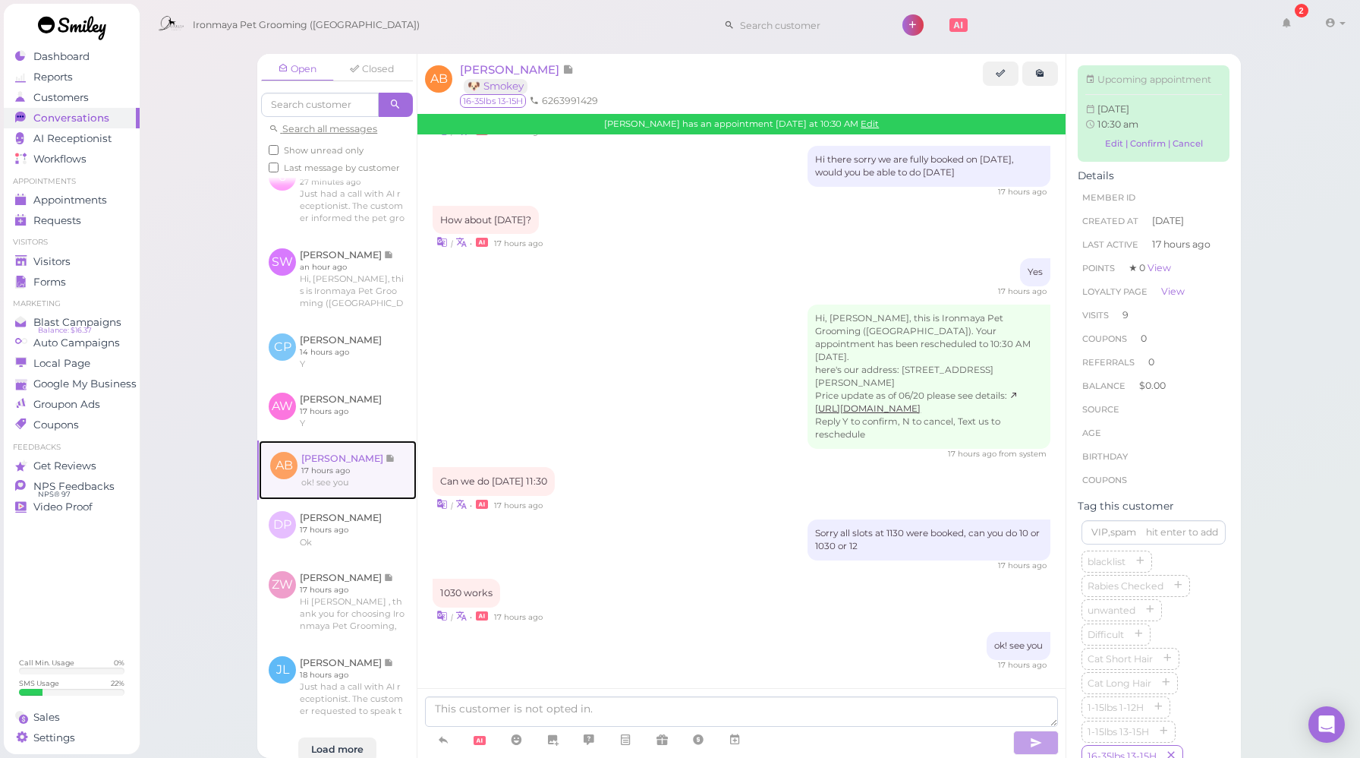
scroll to position [1092, 0]
